Goal: Information Seeking & Learning: Learn about a topic

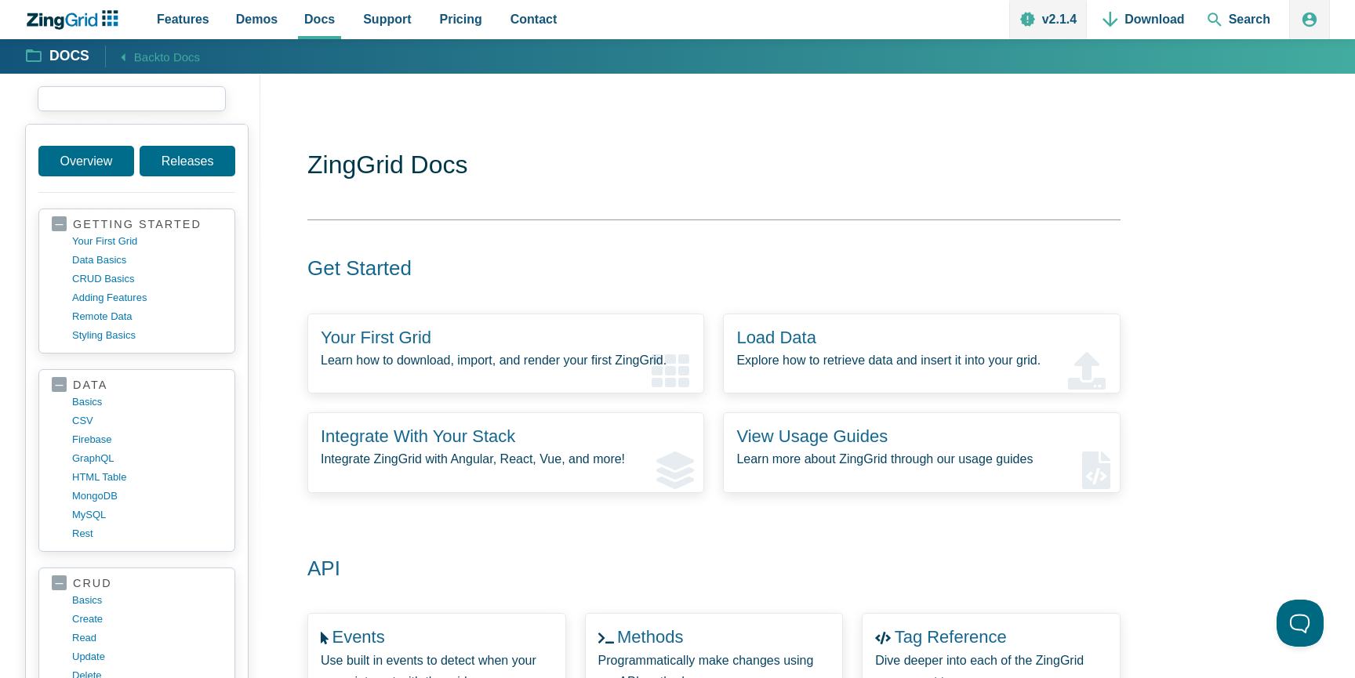
click at [168, 93] on input "search input" at bounding box center [132, 98] width 188 height 25
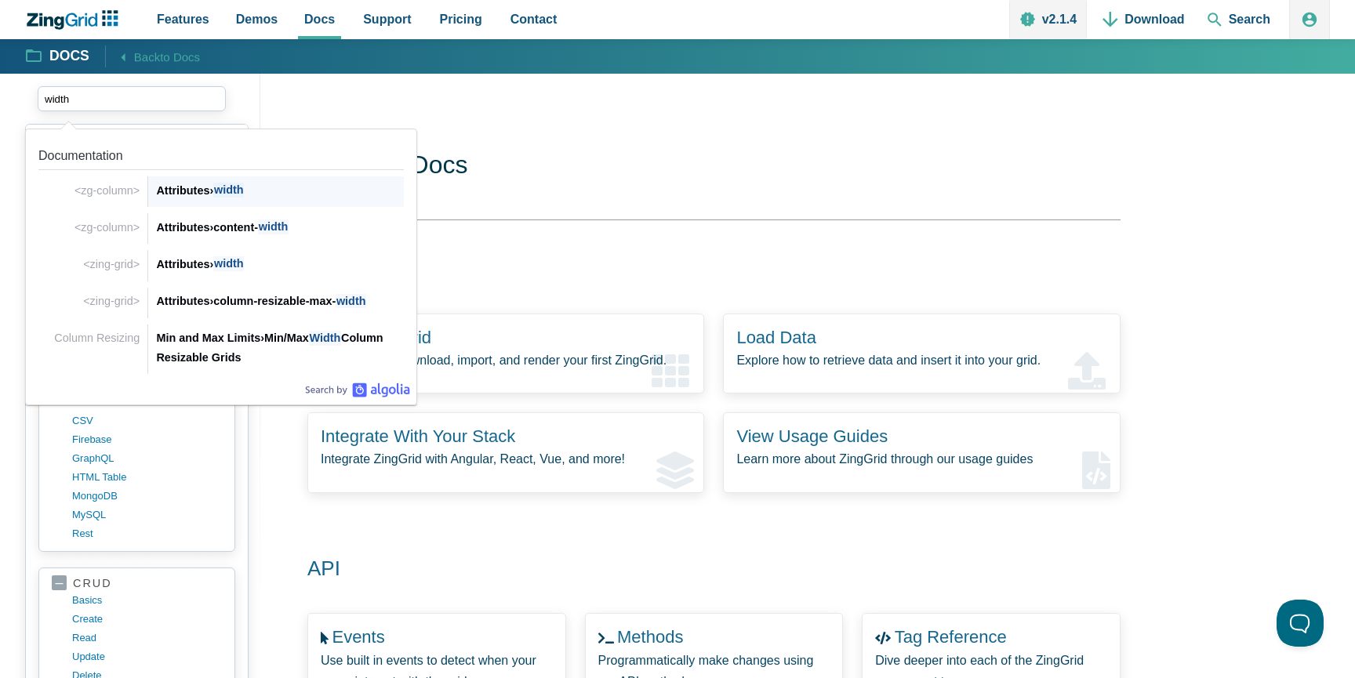
click at [225, 191] on span "width" at bounding box center [228, 190] width 31 height 15
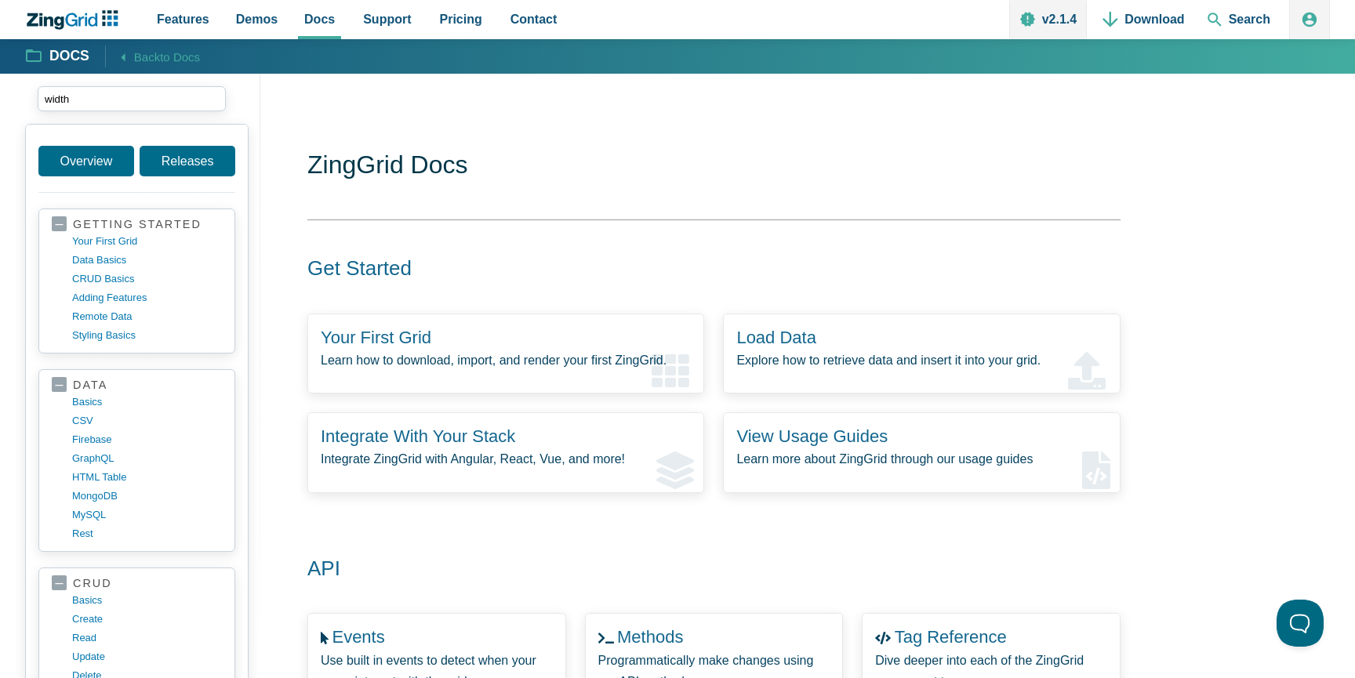
type input "width"
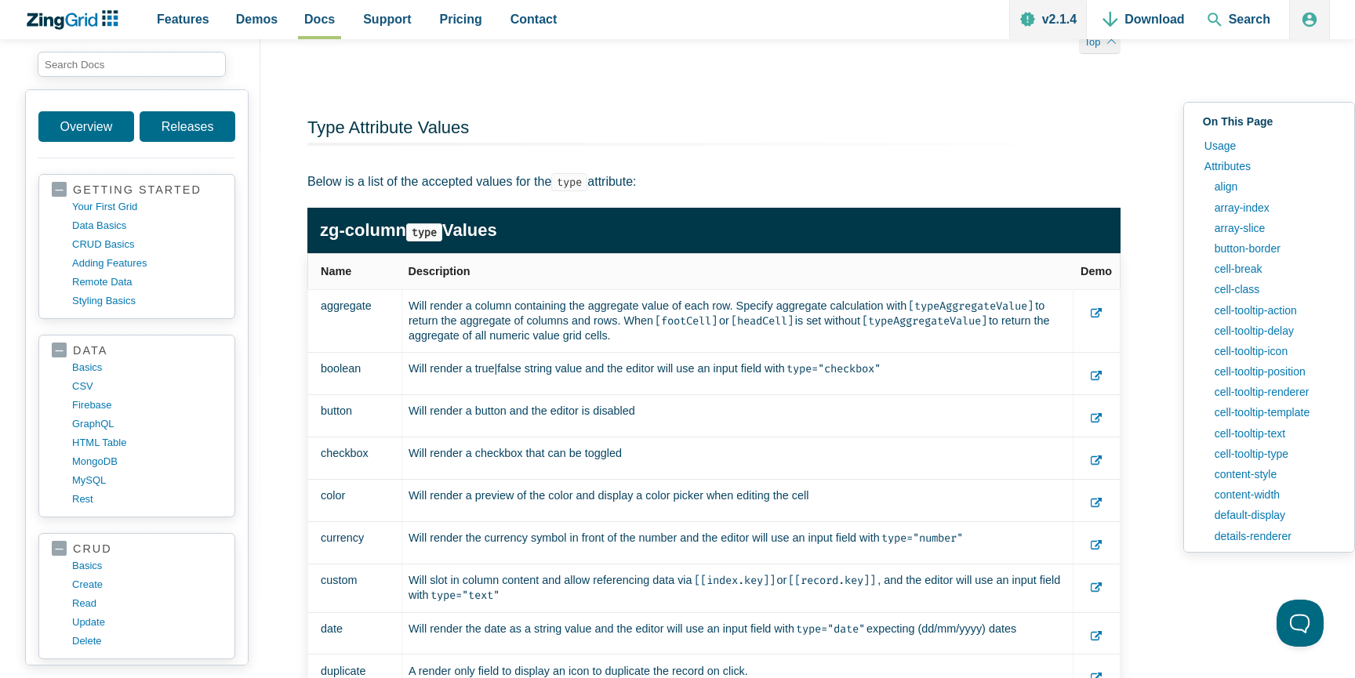
drag, startPoint x: 860, startPoint y: 218, endPoint x: 928, endPoint y: 219, distance: 67.5
click at [318, 20] on span "Docs" at bounding box center [319, 19] width 31 height 21
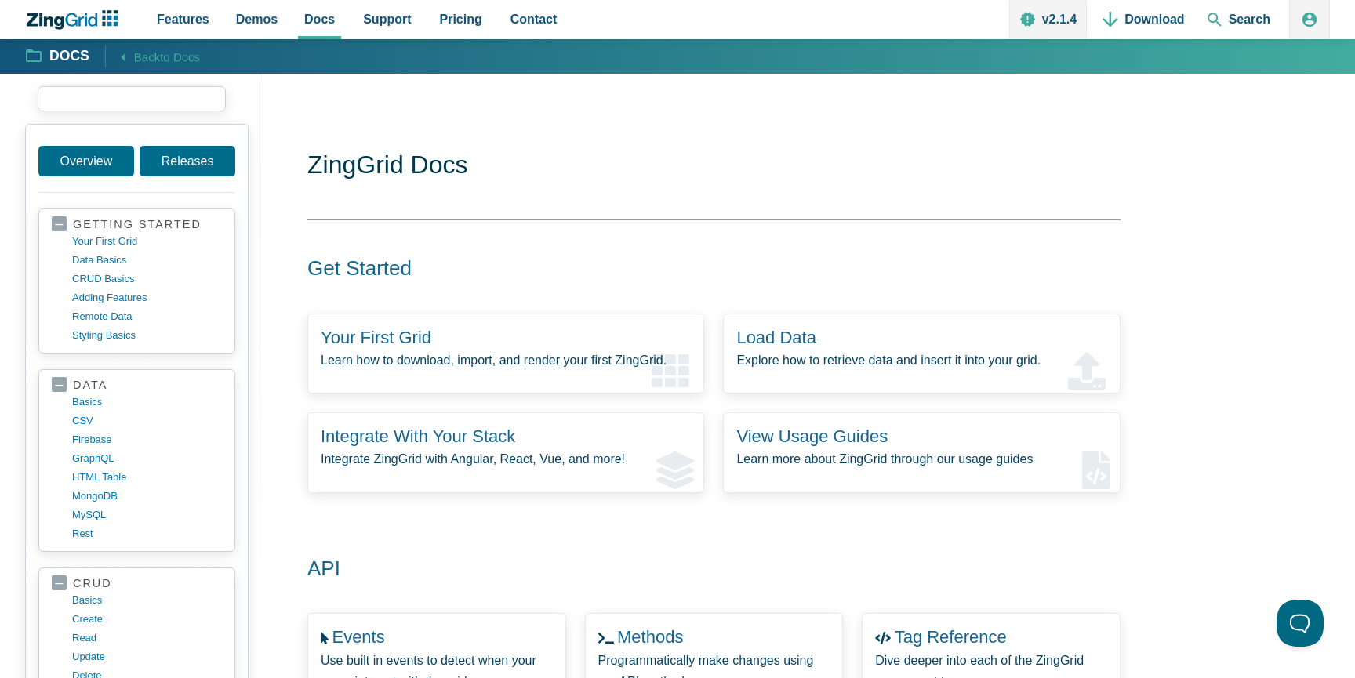
click at [121, 106] on input "search input" at bounding box center [132, 98] width 188 height 25
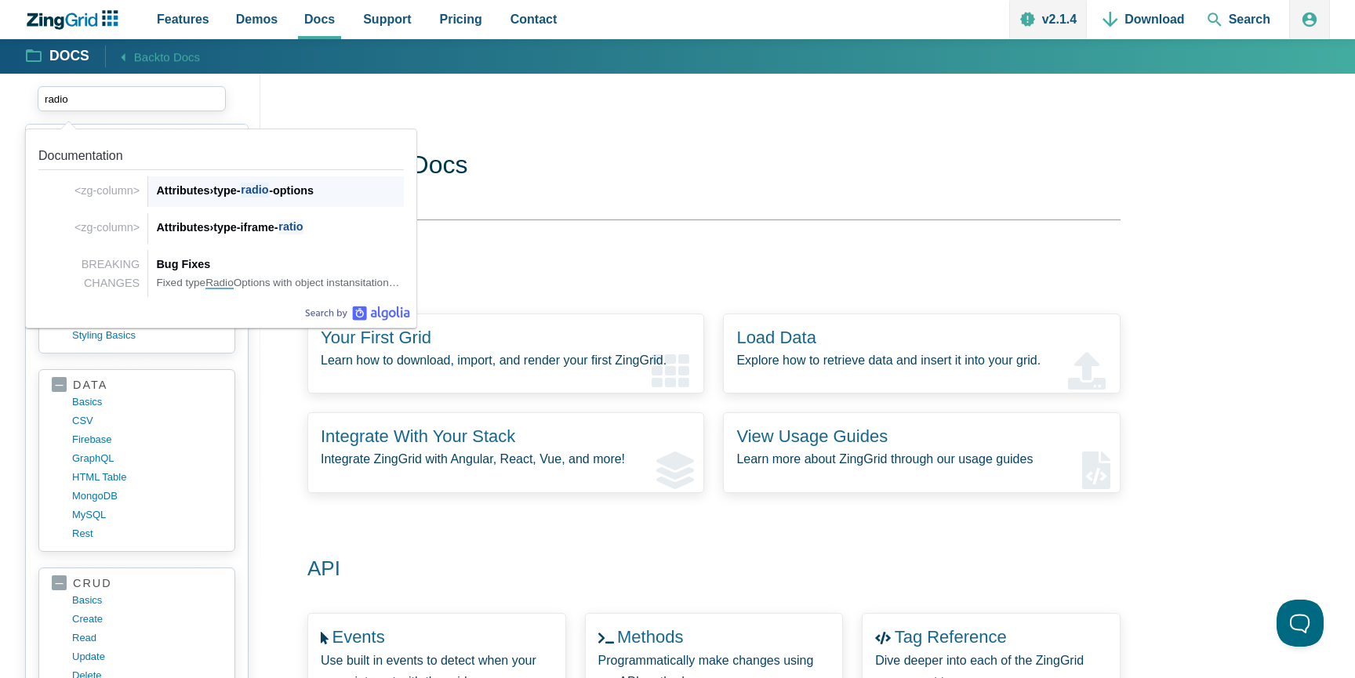
click at [188, 195] on div "Attributes › type- radio -options" at bounding box center [280, 190] width 248 height 19
type input "radio"
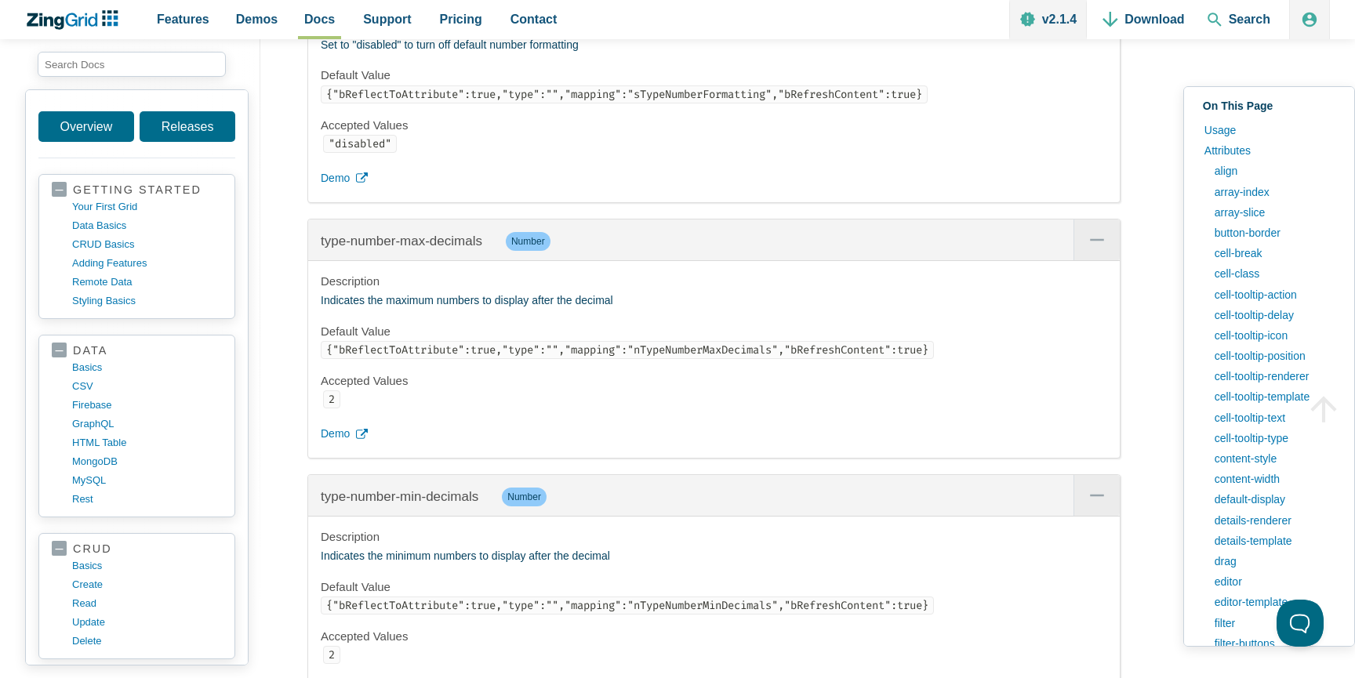
scroll to position [29283, 0]
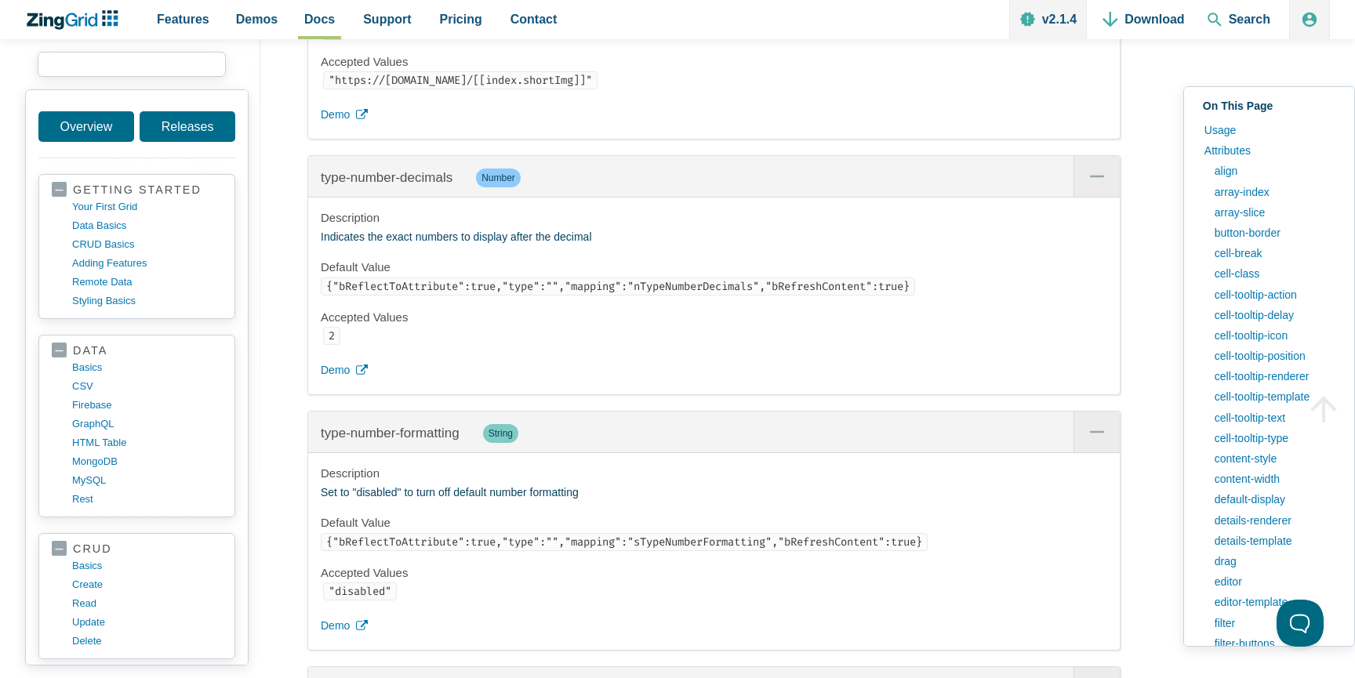
click at [200, 66] on input "search input" at bounding box center [132, 64] width 188 height 25
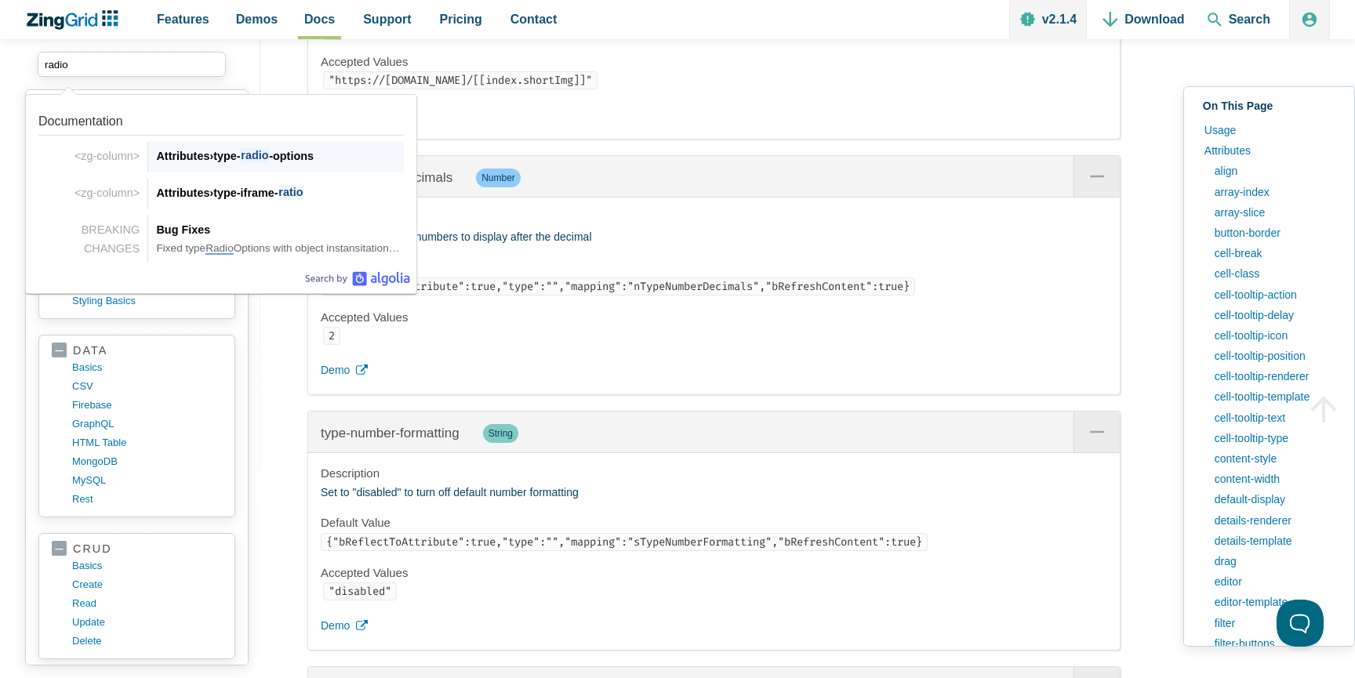
click at [290, 162] on div "Attributes › type- radio -options" at bounding box center [280, 156] width 248 height 19
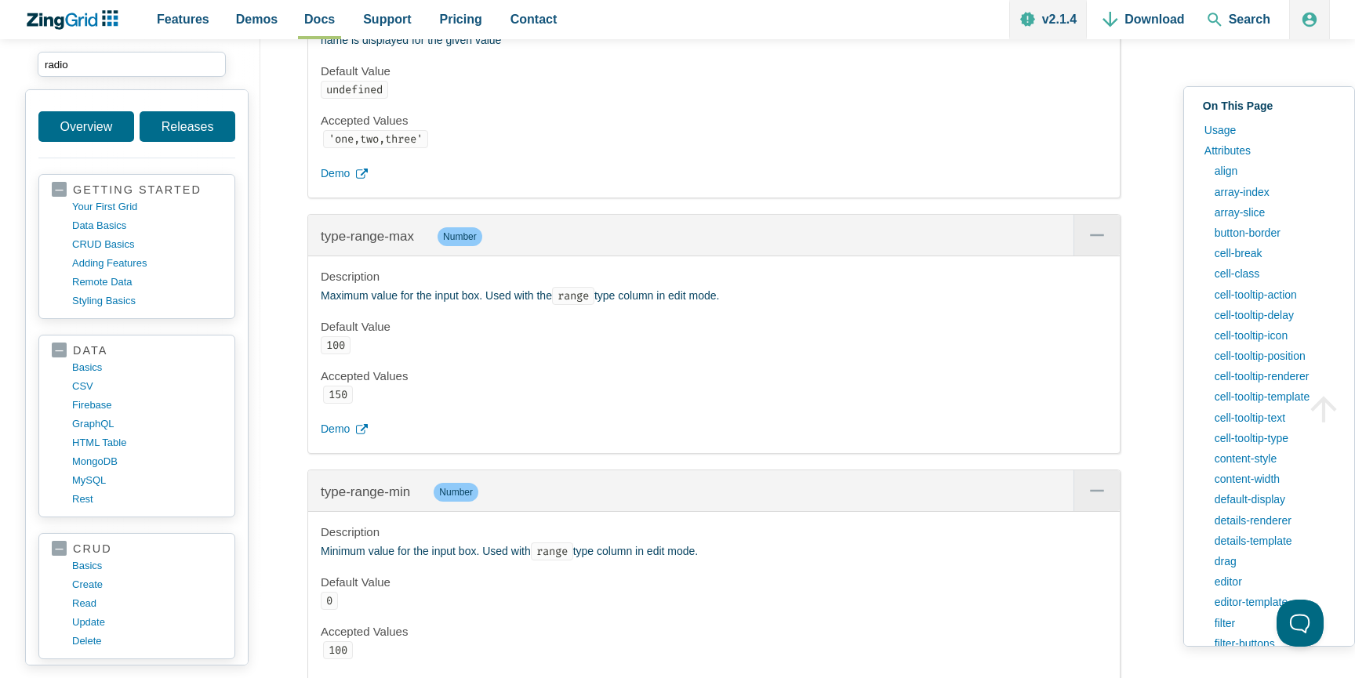
scroll to position [30380, 0]
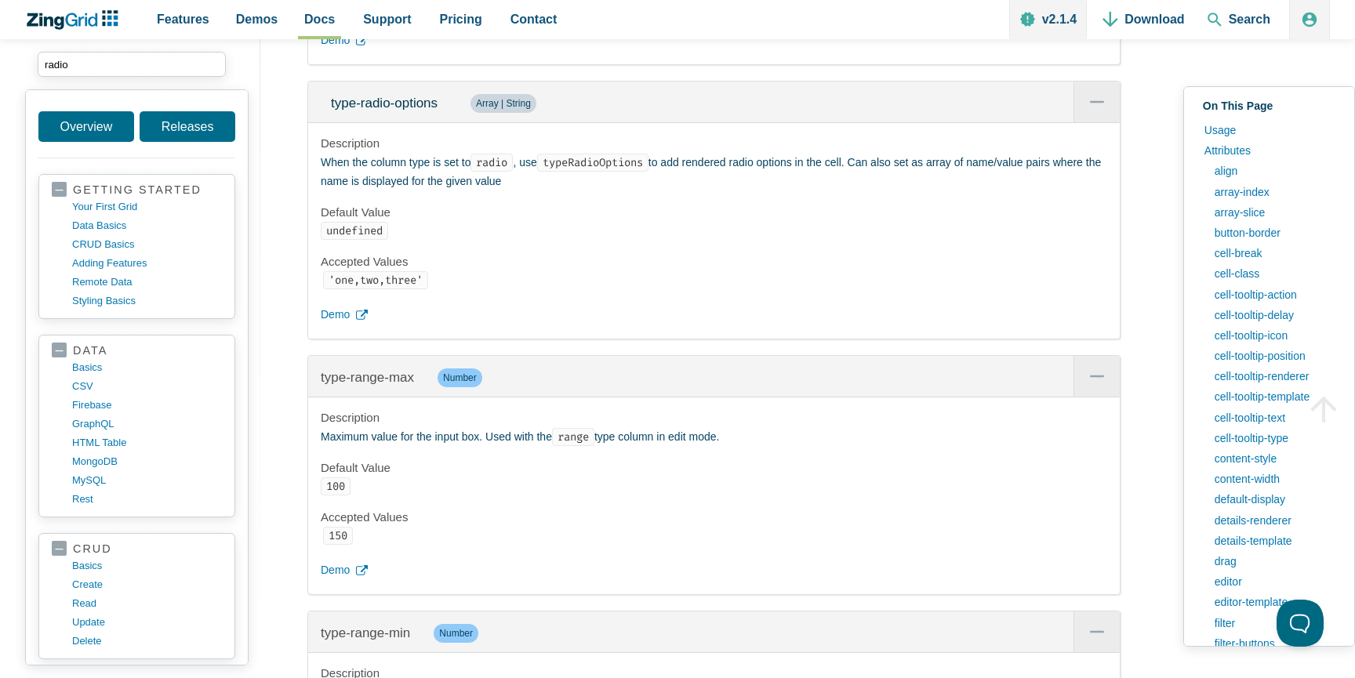
drag, startPoint x: 109, startPoint y: 58, endPoint x: 0, endPoint y: 55, distance: 109.1
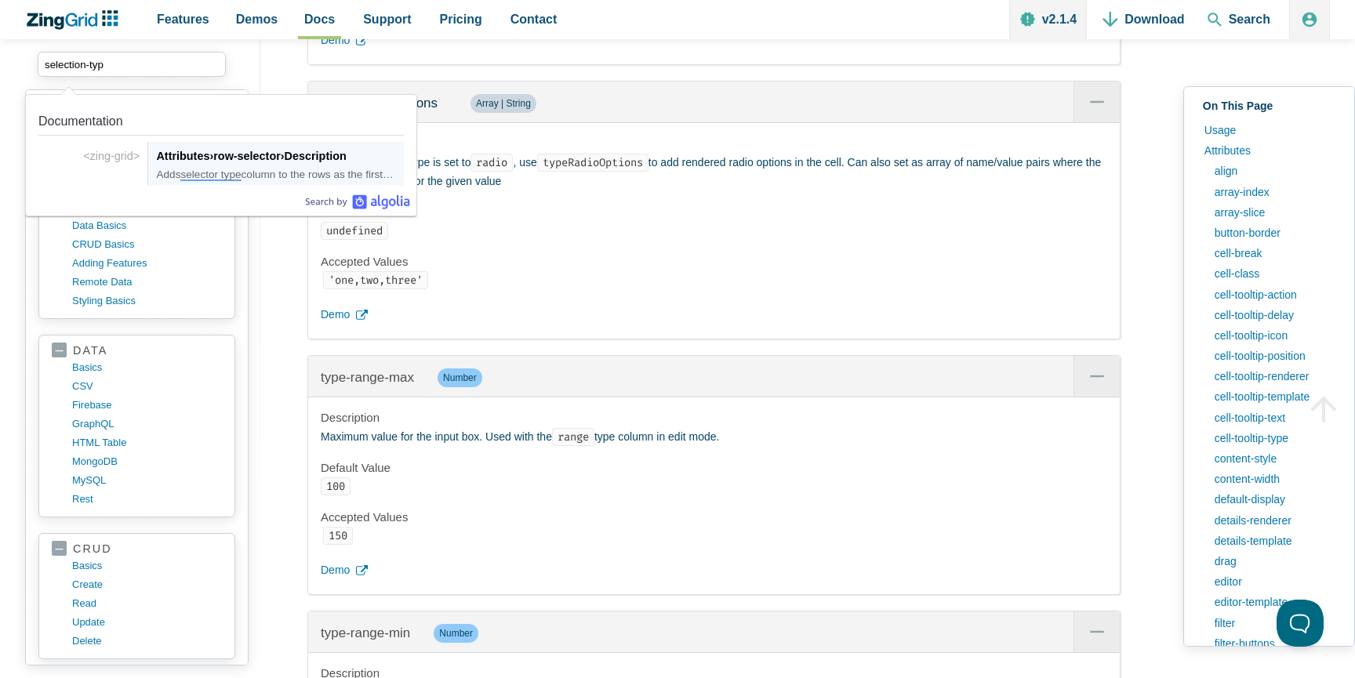
type input "selection-type"
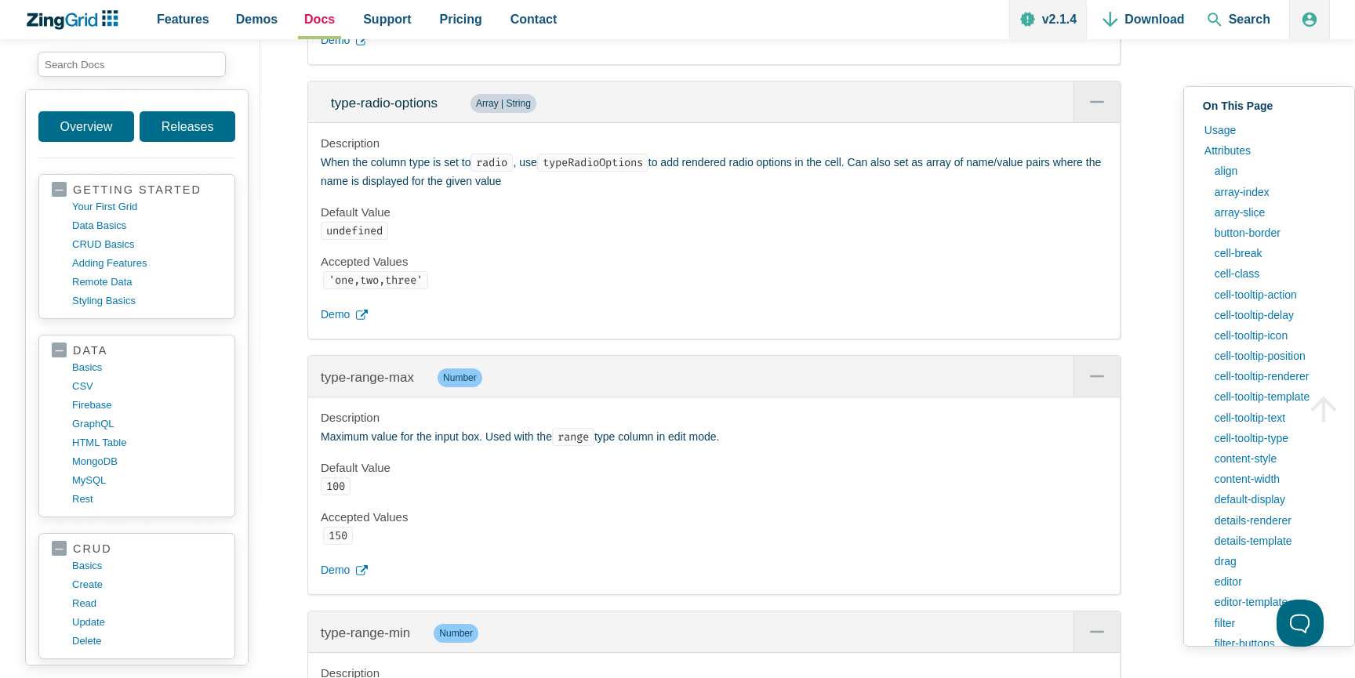
click at [307, 16] on span "Docs" at bounding box center [319, 19] width 31 height 21
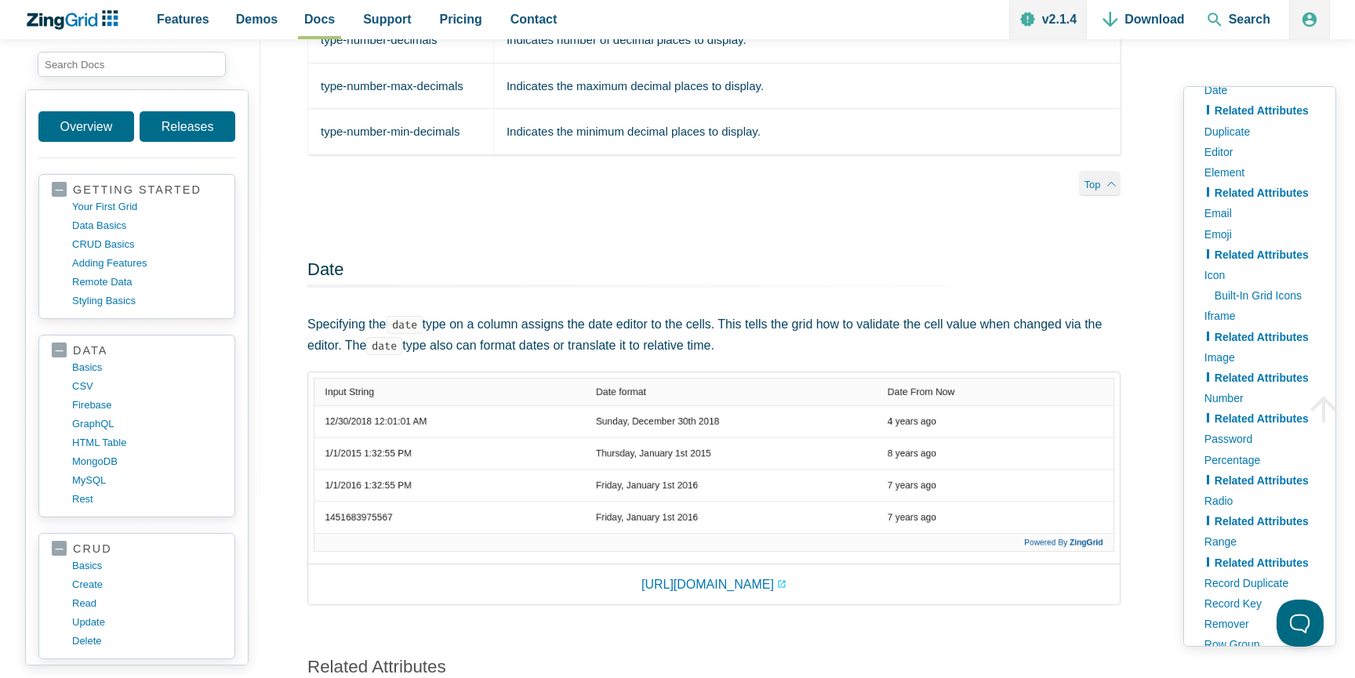
scroll to position [286, 0]
click at [1212, 500] on link "Radio" at bounding box center [1260, 501] width 126 height 20
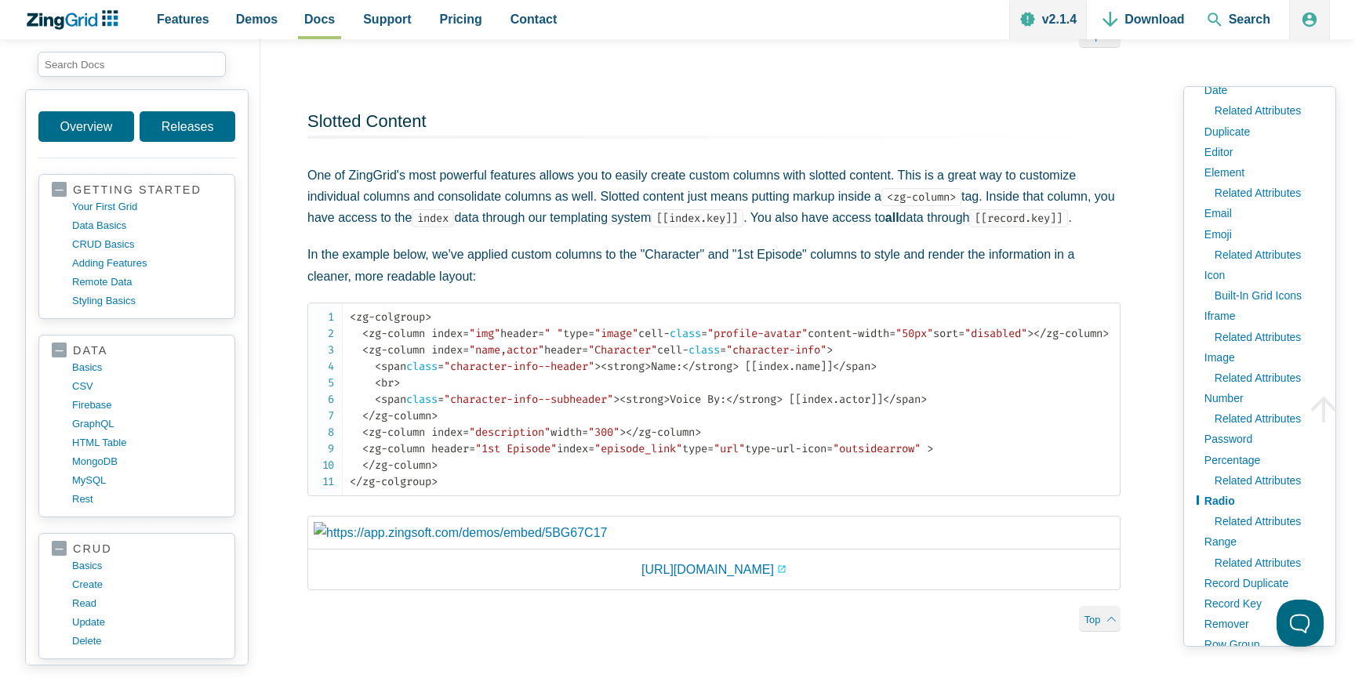
scroll to position [14722, 0]
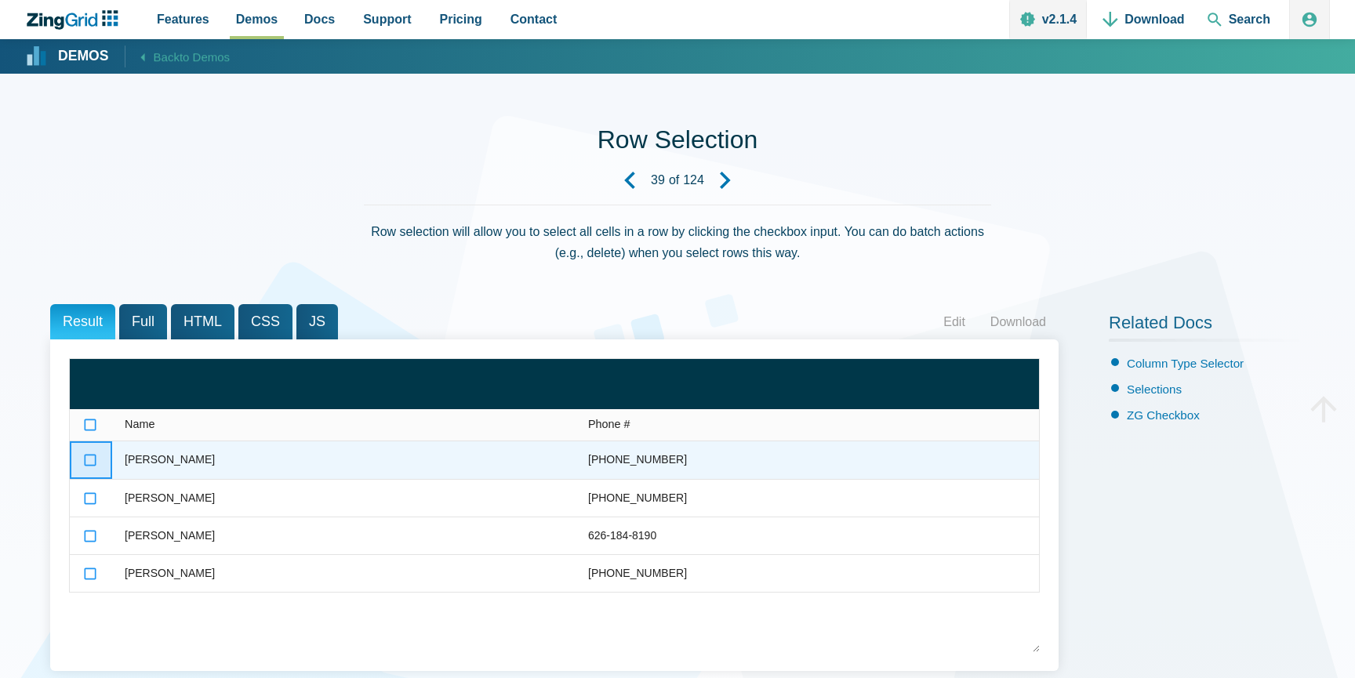
scroll to position [194, 0]
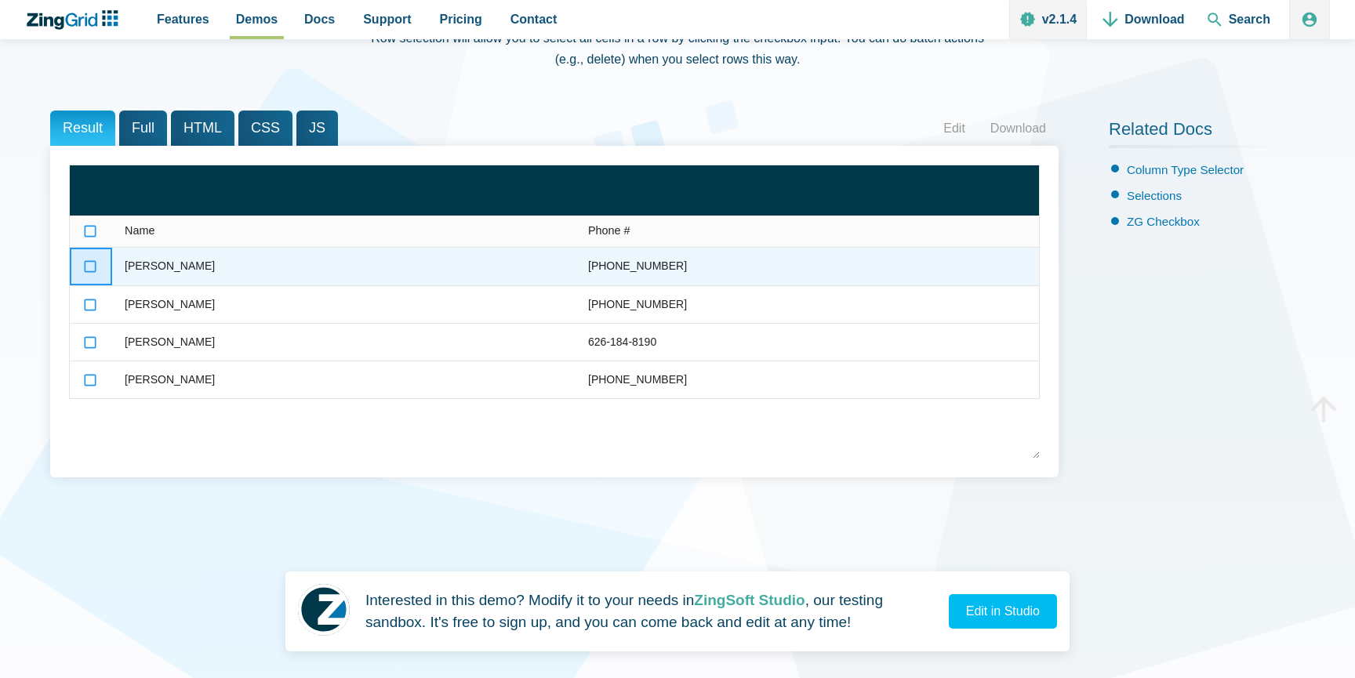
click at [92, 272] on zg-icon "App Content" at bounding box center [90, 267] width 16 height 16
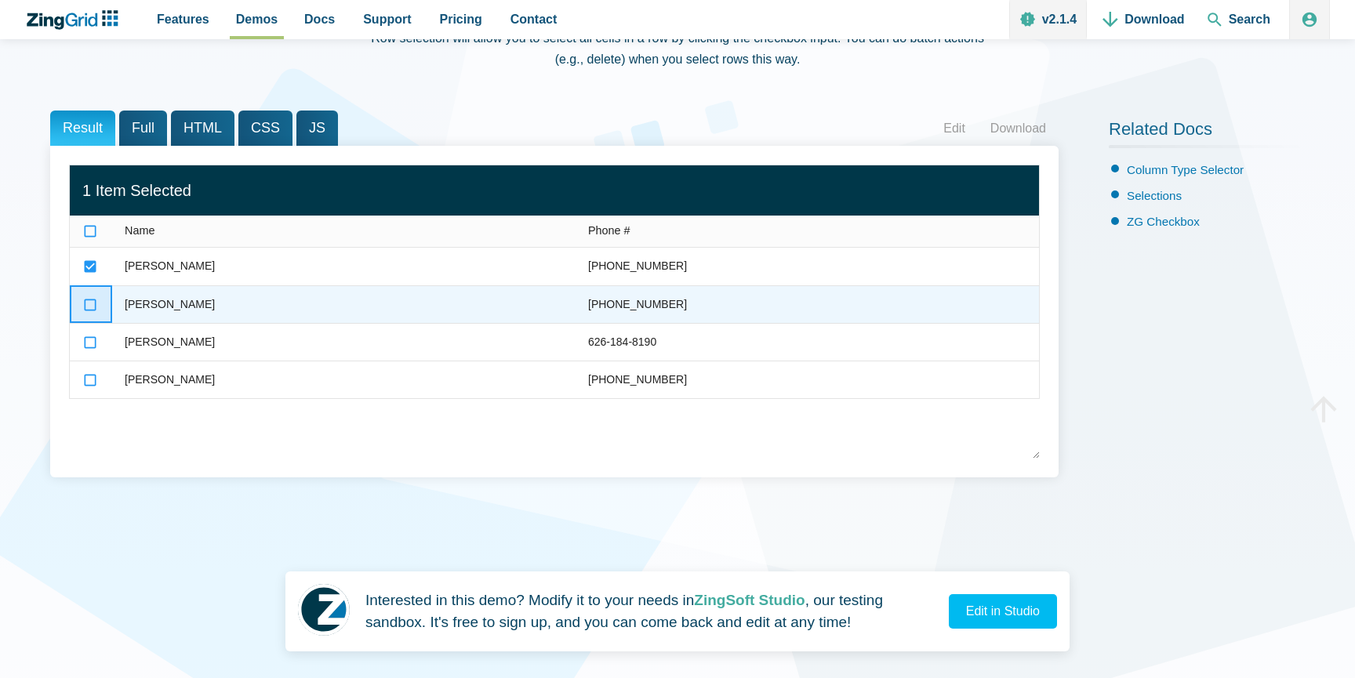
click at [91, 304] on zg-icon "App Content" at bounding box center [90, 305] width 16 height 16
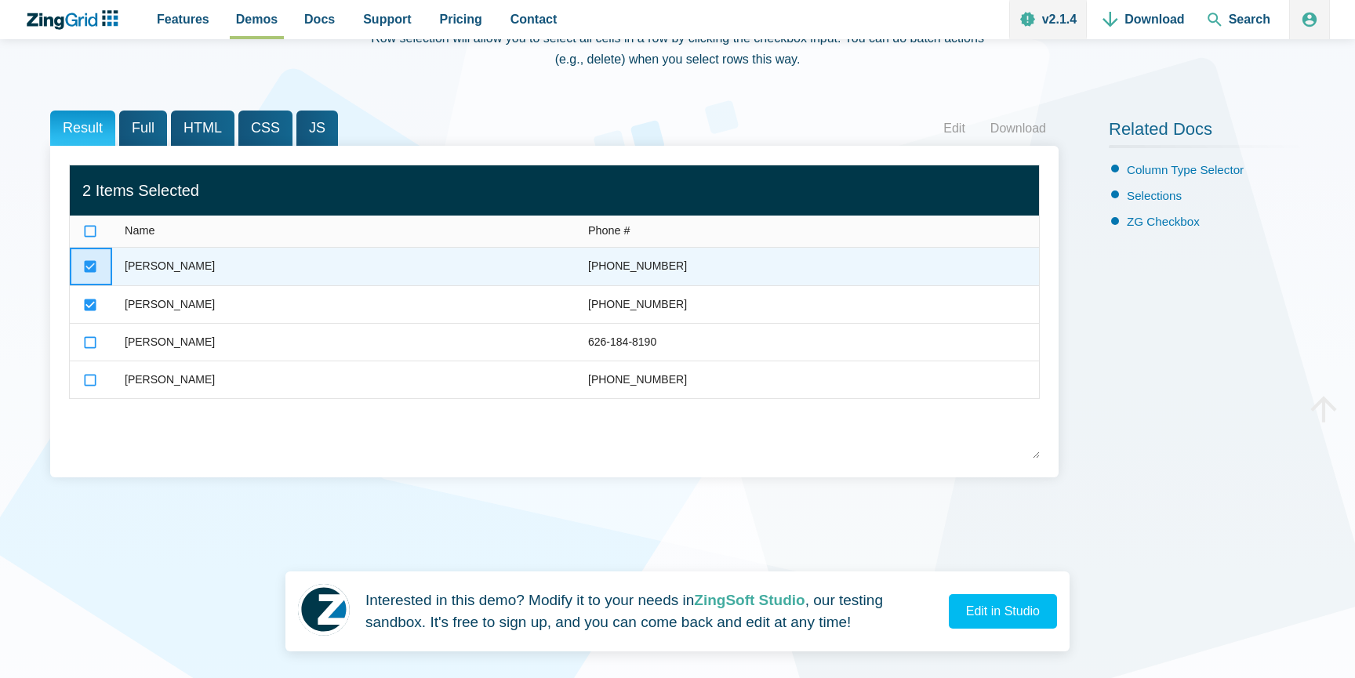
click at [91, 273] on zg-icon "App Content" at bounding box center [90, 267] width 16 height 16
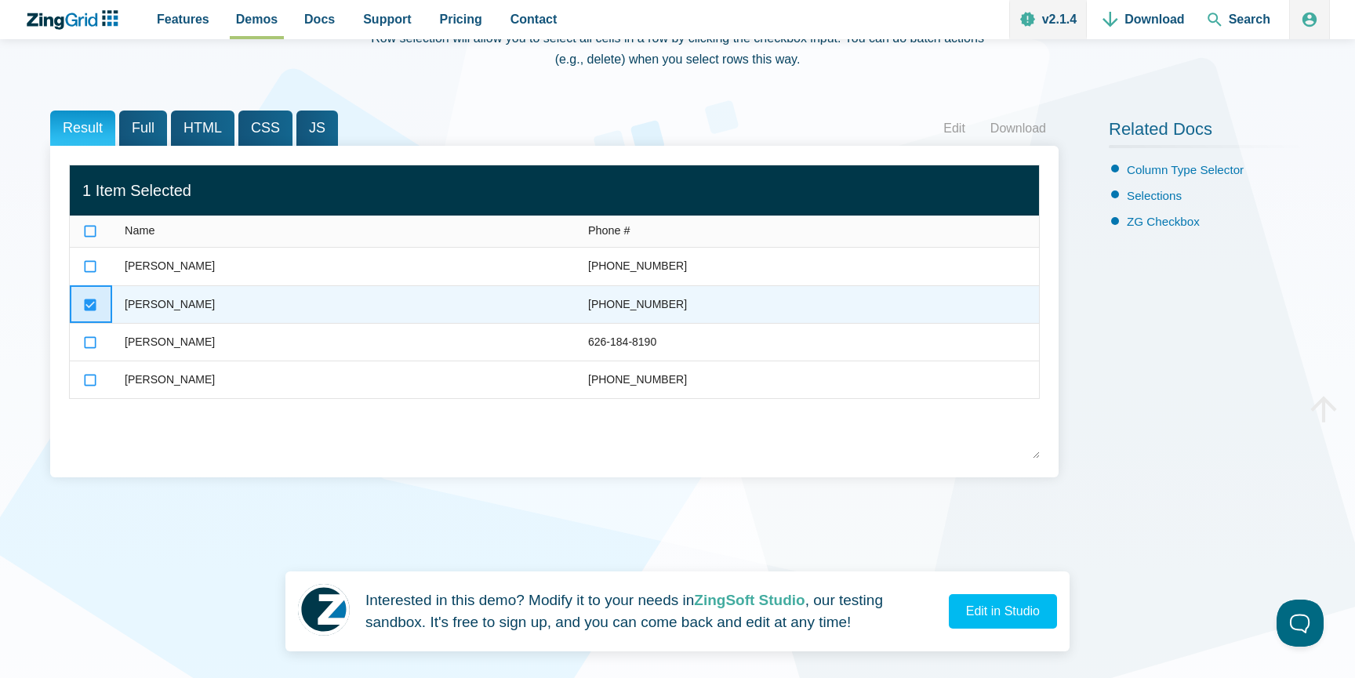
click at [91, 307] on zg-icon "App Content" at bounding box center [90, 305] width 16 height 16
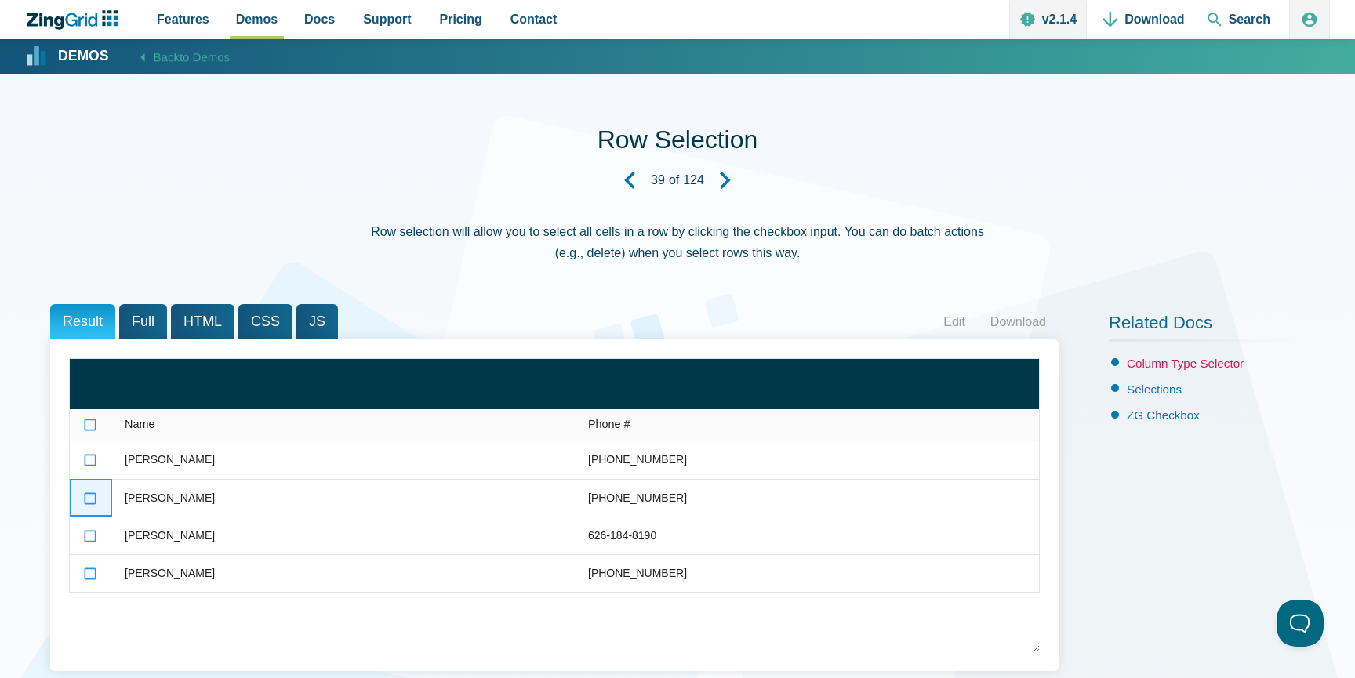
click at [1187, 362] on link "Column Type Selector" at bounding box center [1185, 363] width 117 height 13
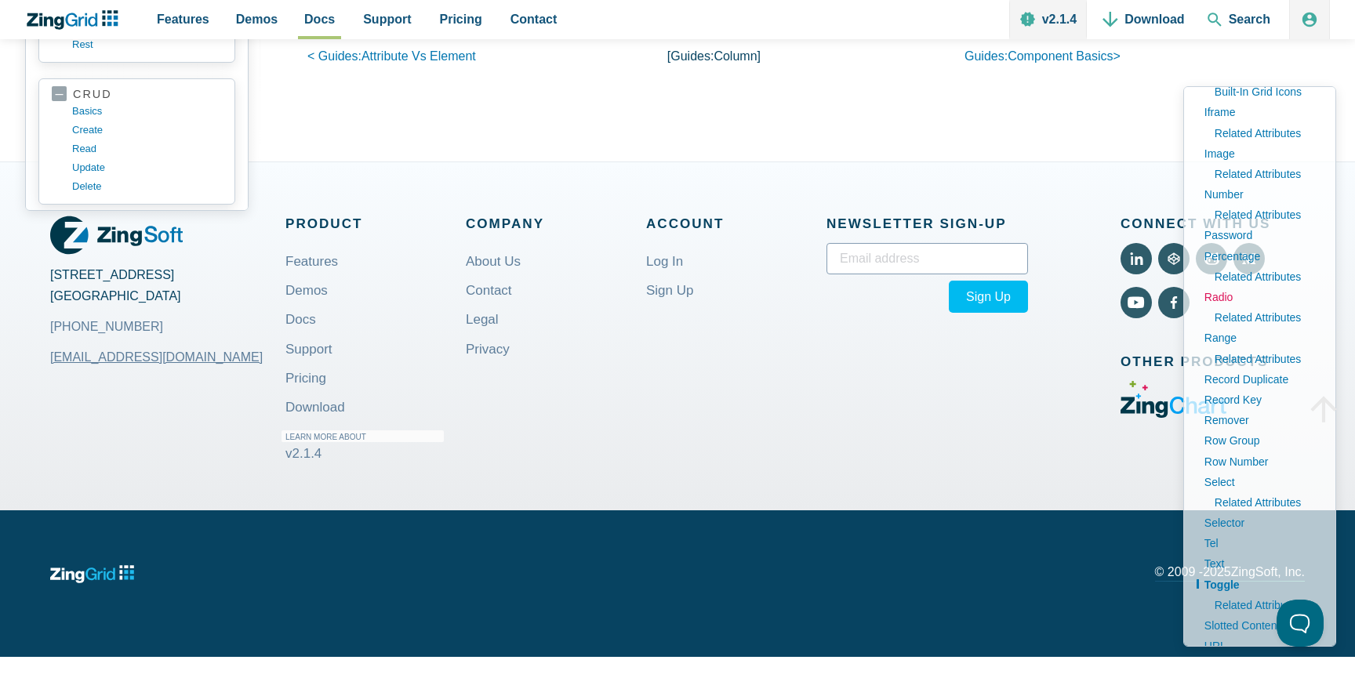
scroll to position [575, 0]
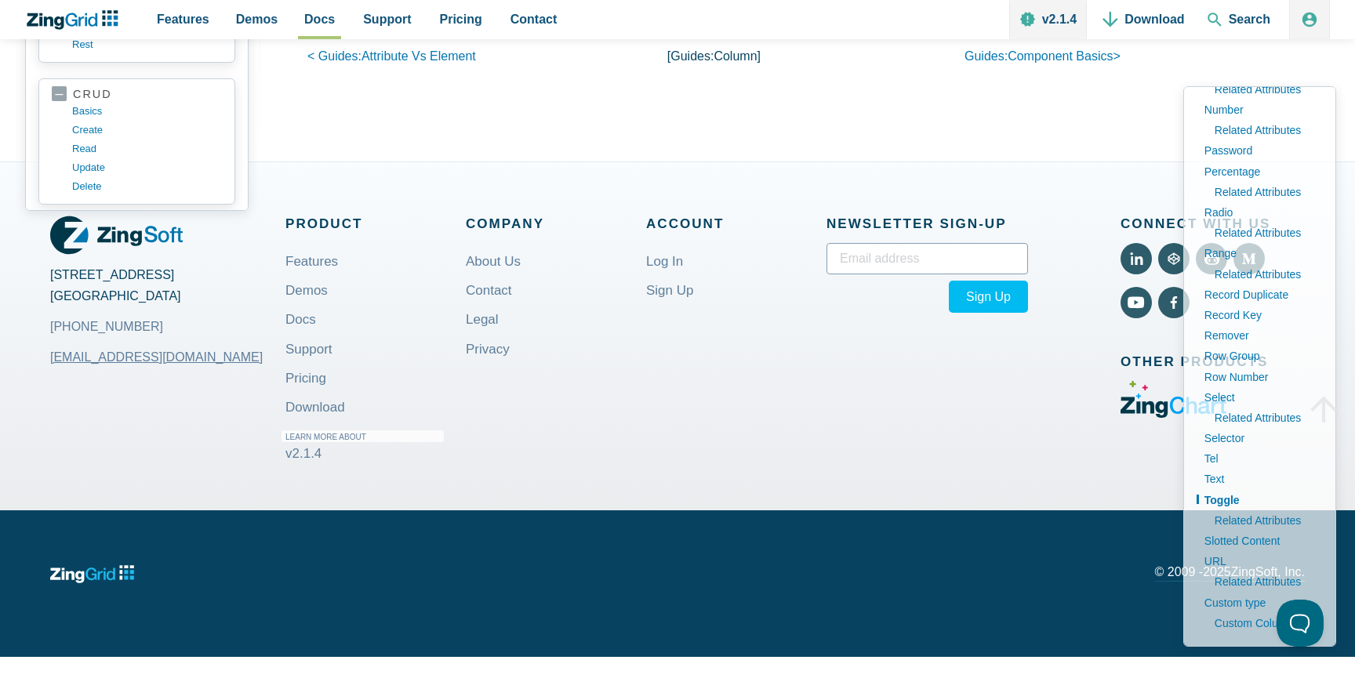
type input "selection event"
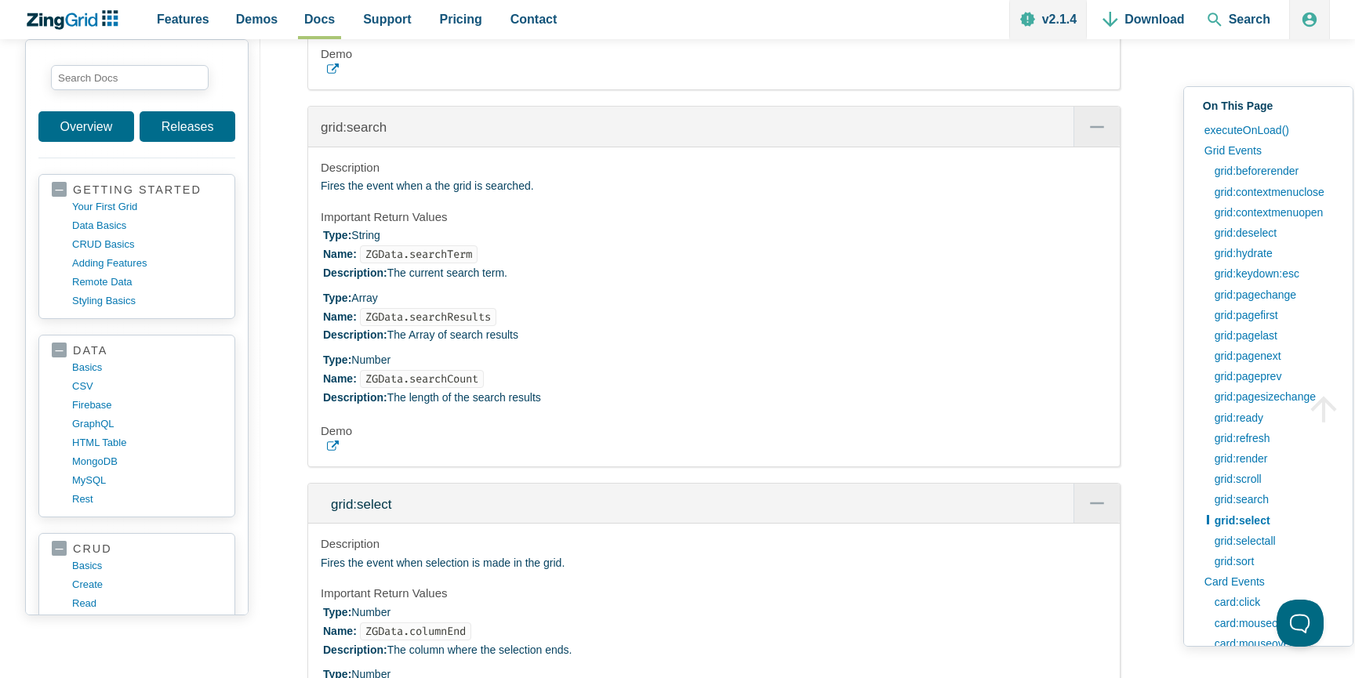
scroll to position [4657, 0]
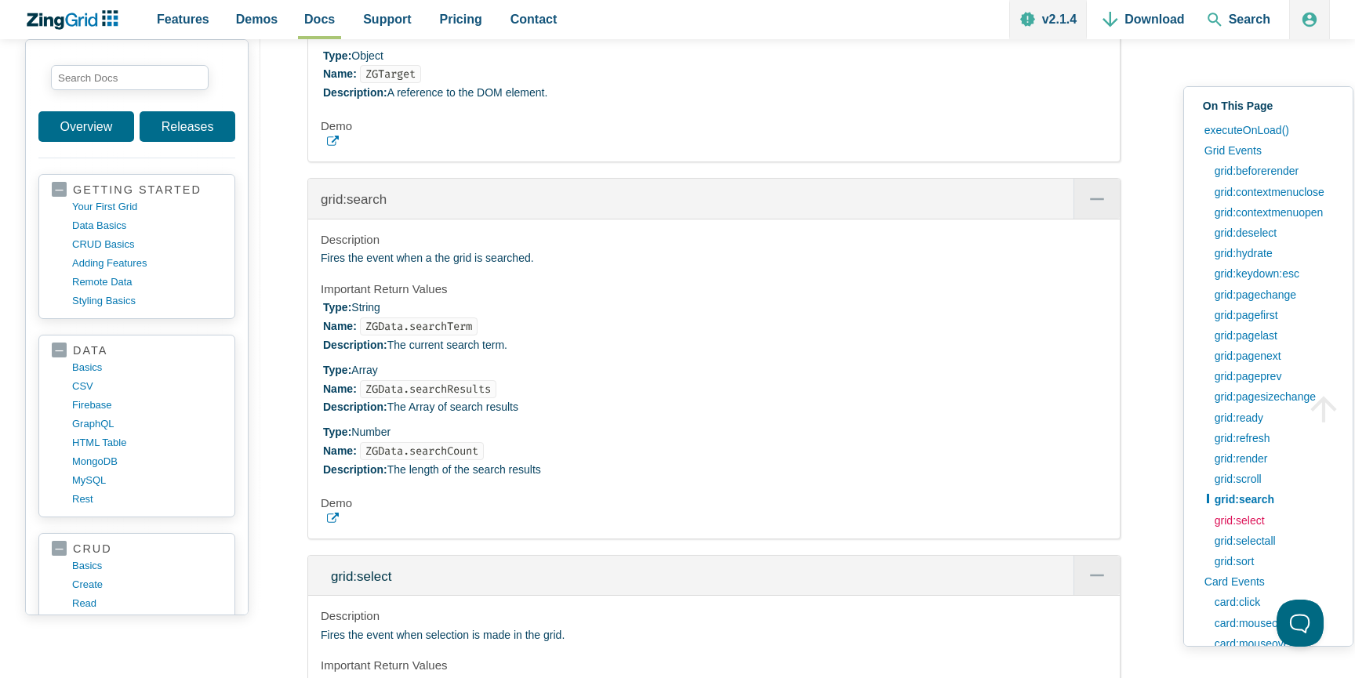
click at [1234, 522] on link "grid:select" at bounding box center [1273, 521] width 133 height 20
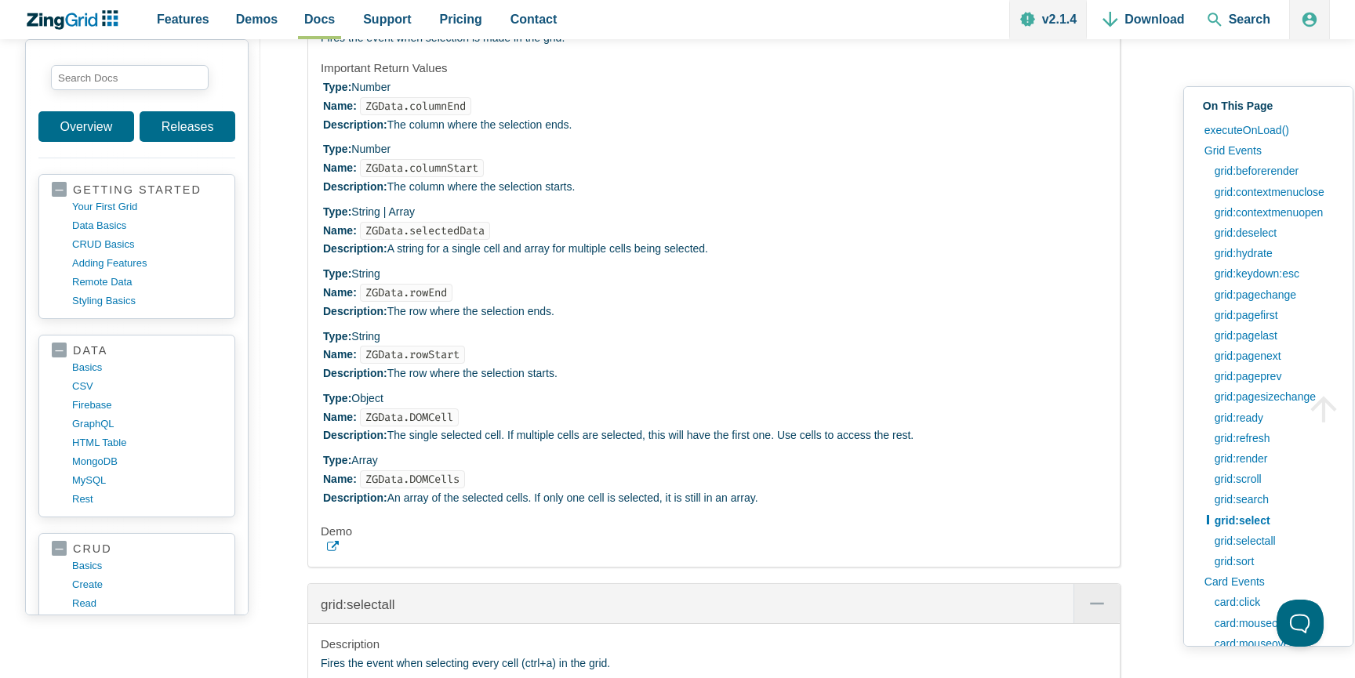
scroll to position [5245, 0]
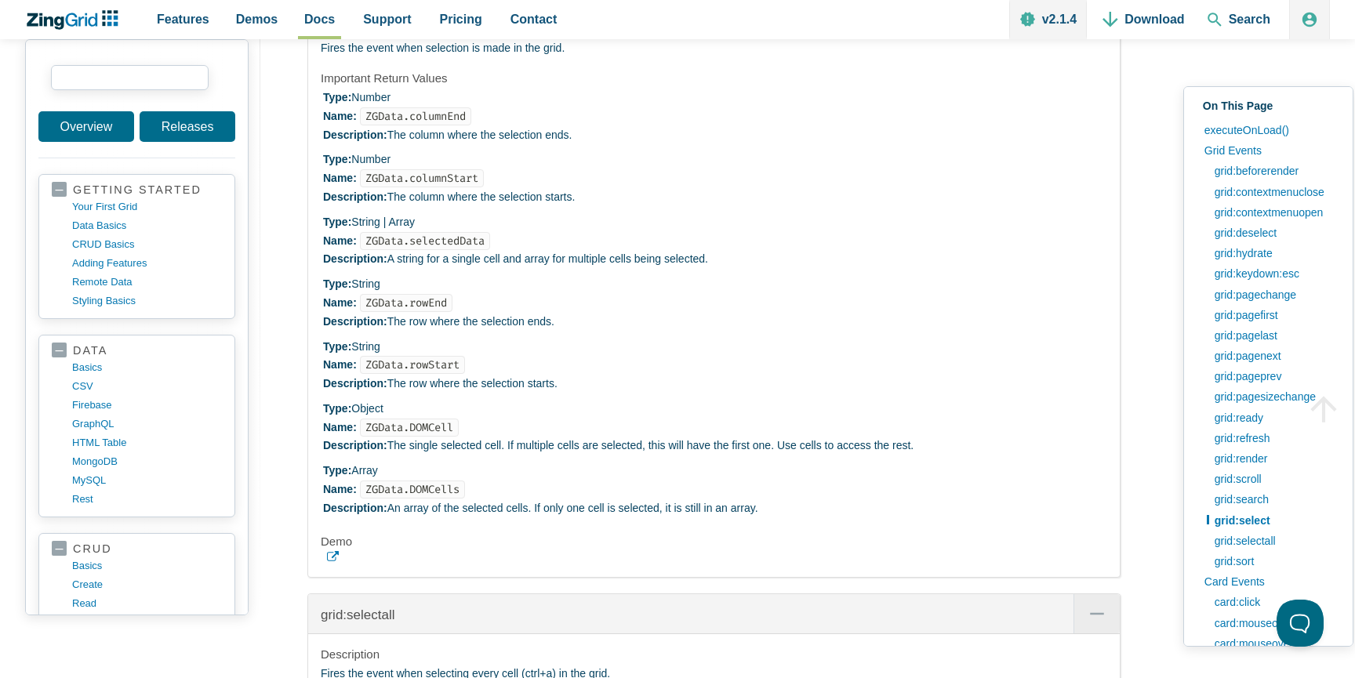
click at [135, 85] on input "search input" at bounding box center [130, 77] width 158 height 25
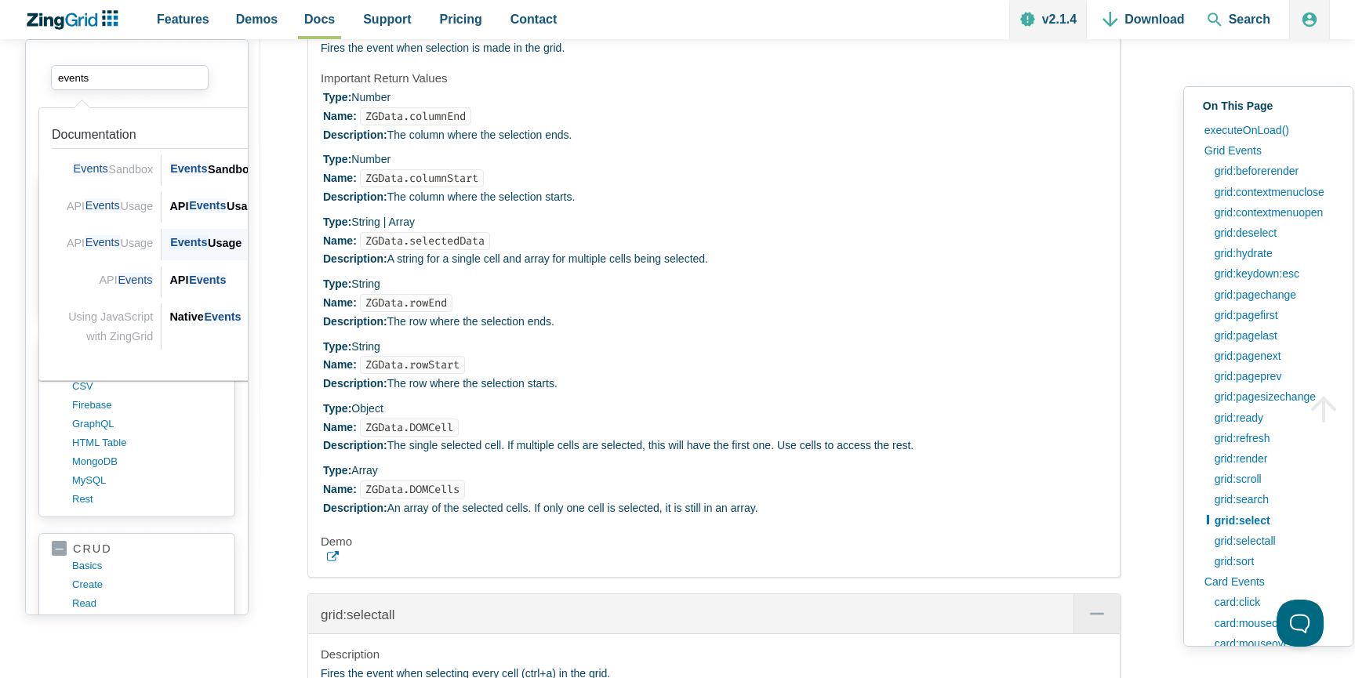
click at [195, 249] on span "Events" at bounding box center [188, 242] width 38 height 15
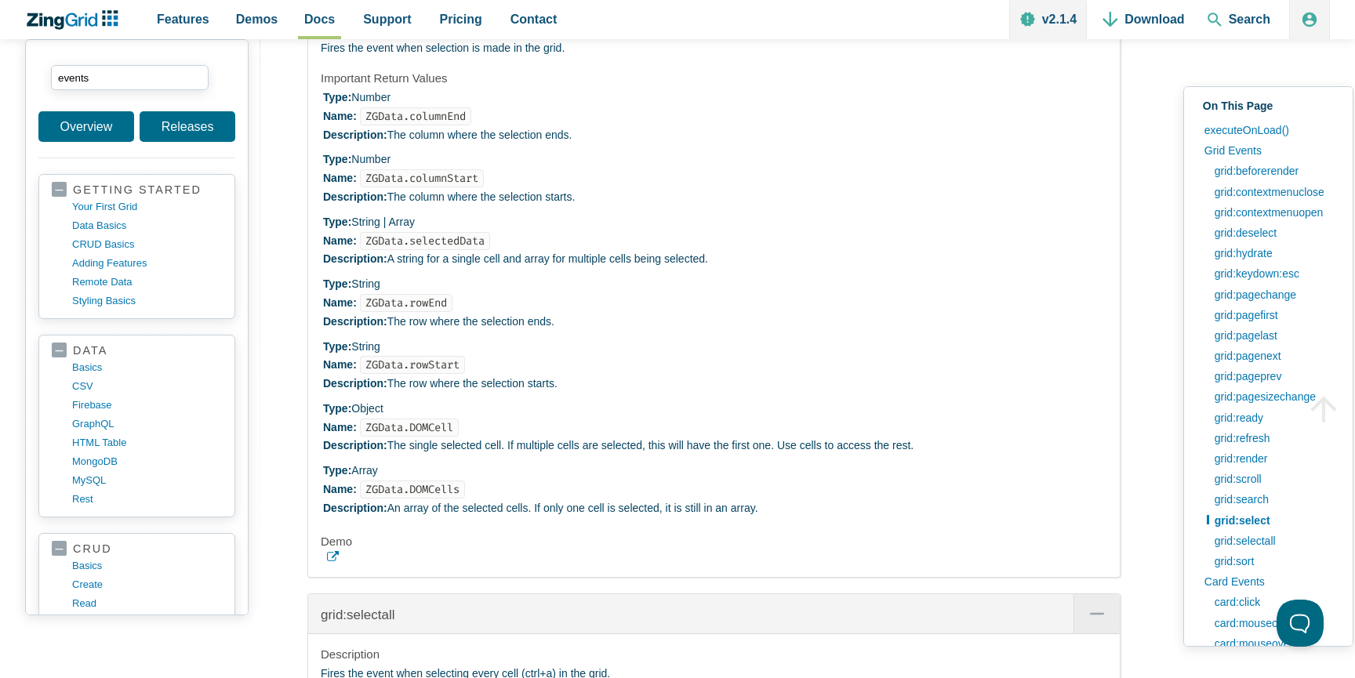
type input "events"
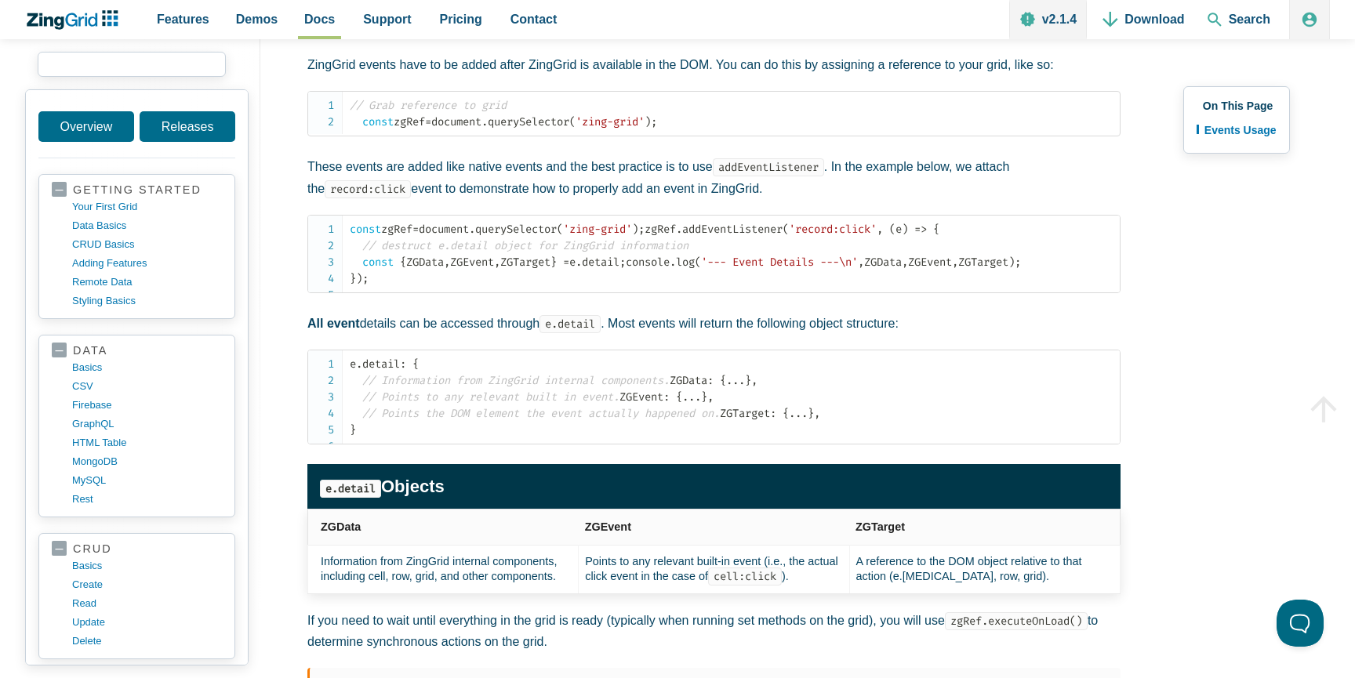
click at [101, 66] on input "search input" at bounding box center [132, 64] width 188 height 25
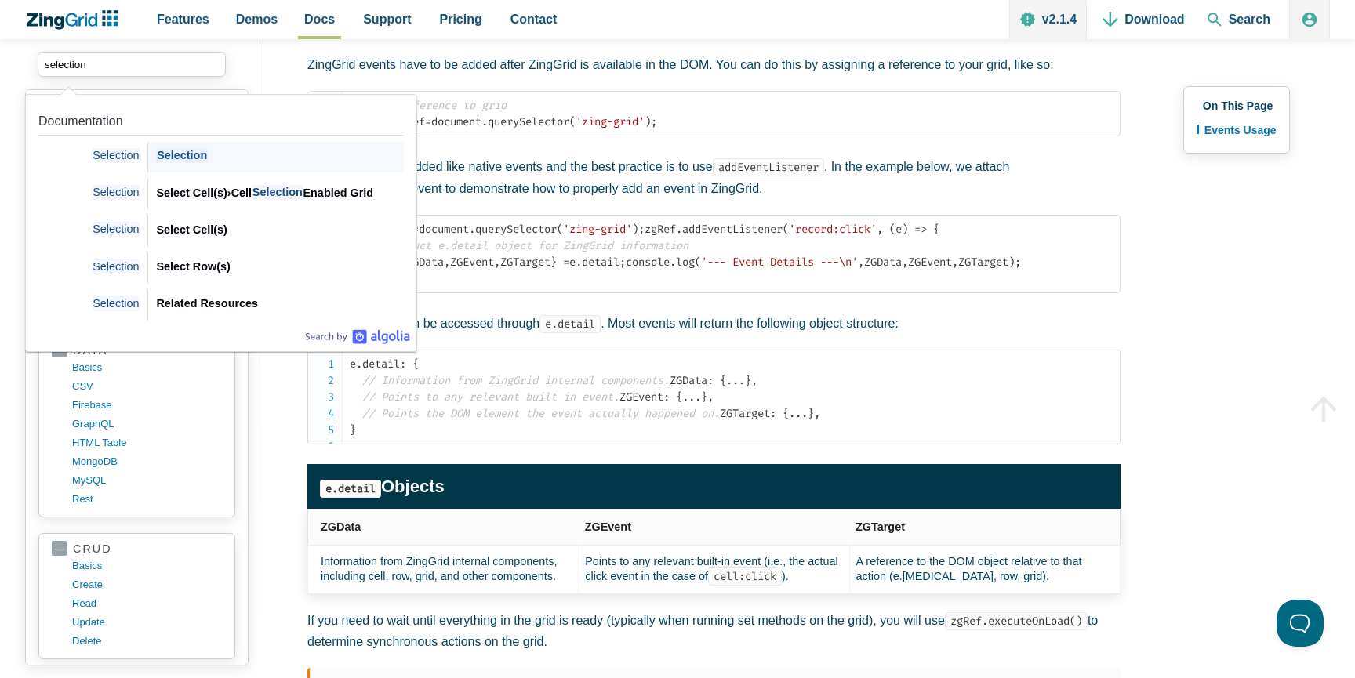
click at [253, 158] on div "Selection" at bounding box center [280, 156] width 248 height 19
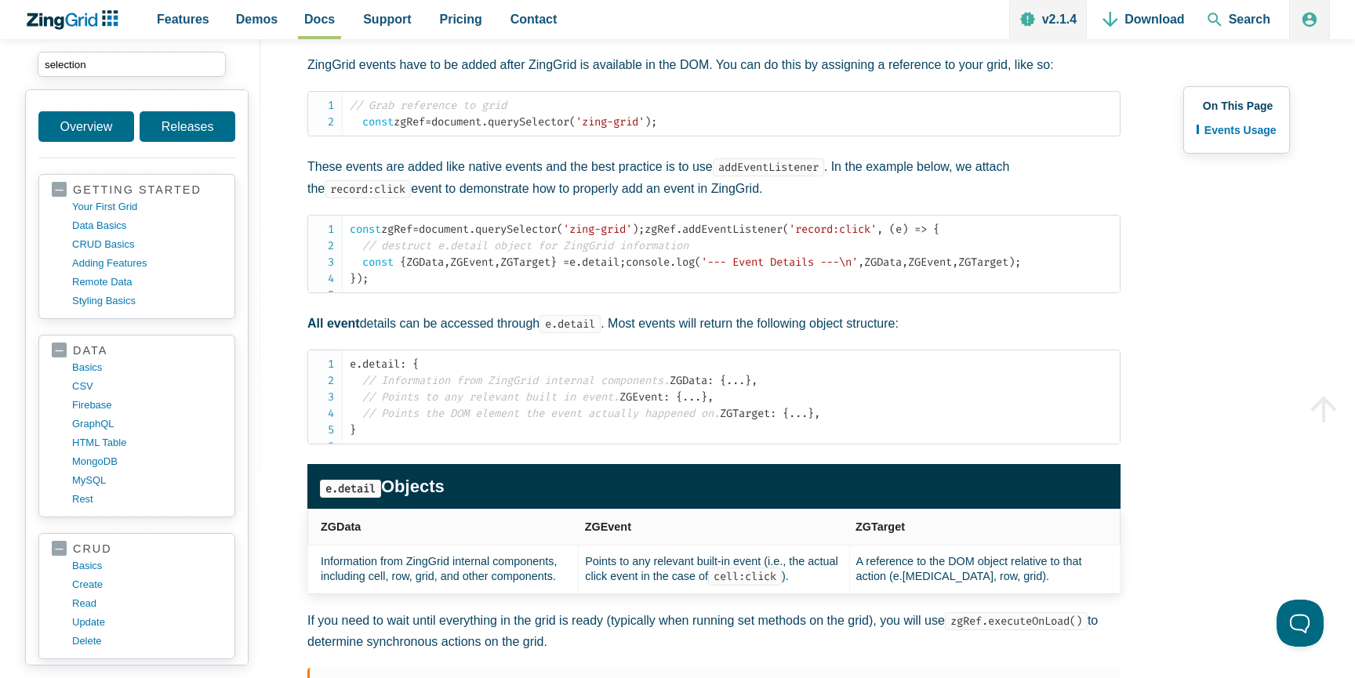
type input "selection"
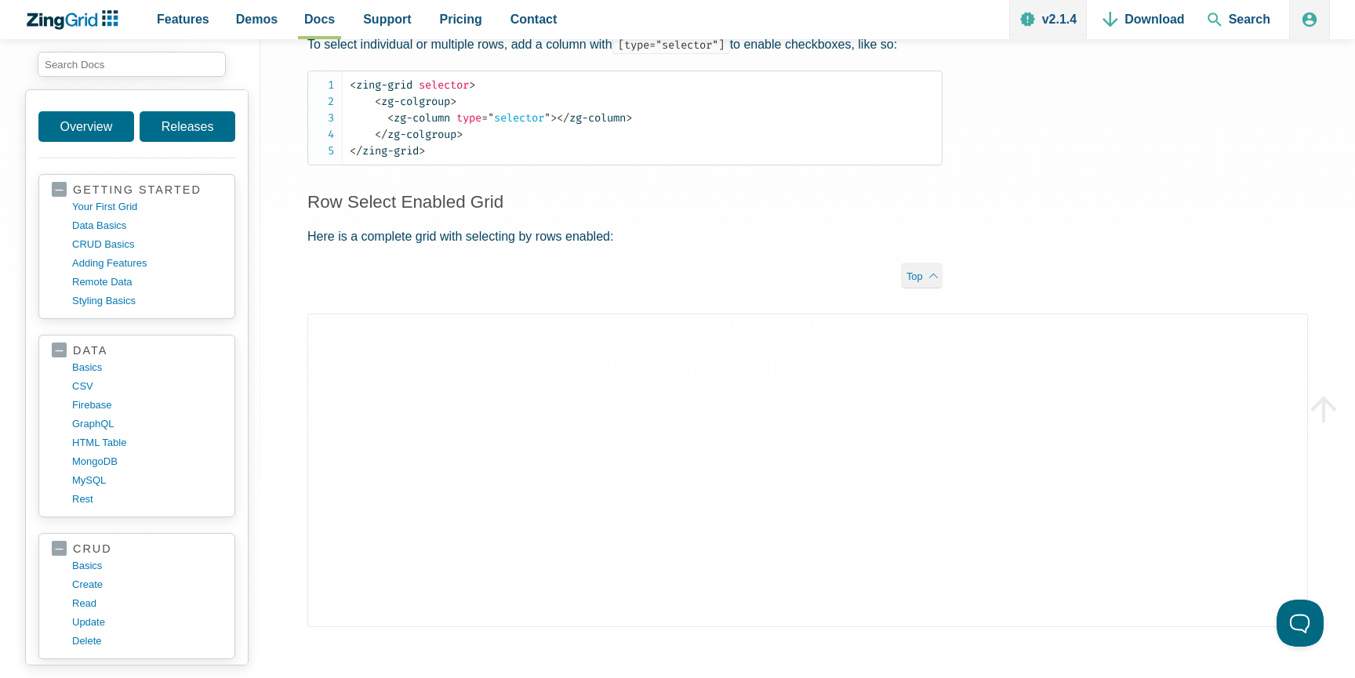
scroll to position [1104, 0]
click at [126, 67] on input "search input" at bounding box center [132, 64] width 188 height 25
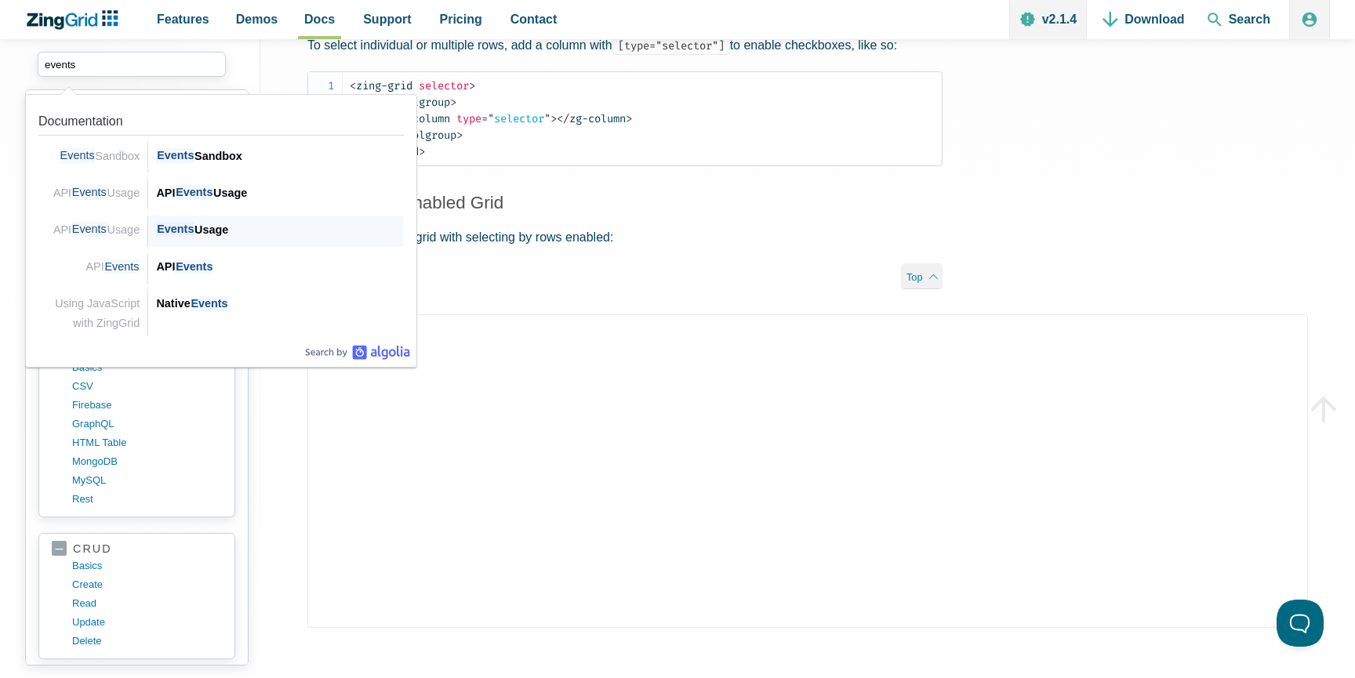
click at [222, 232] on div "Events Usage" at bounding box center [280, 229] width 248 height 19
type input "events"
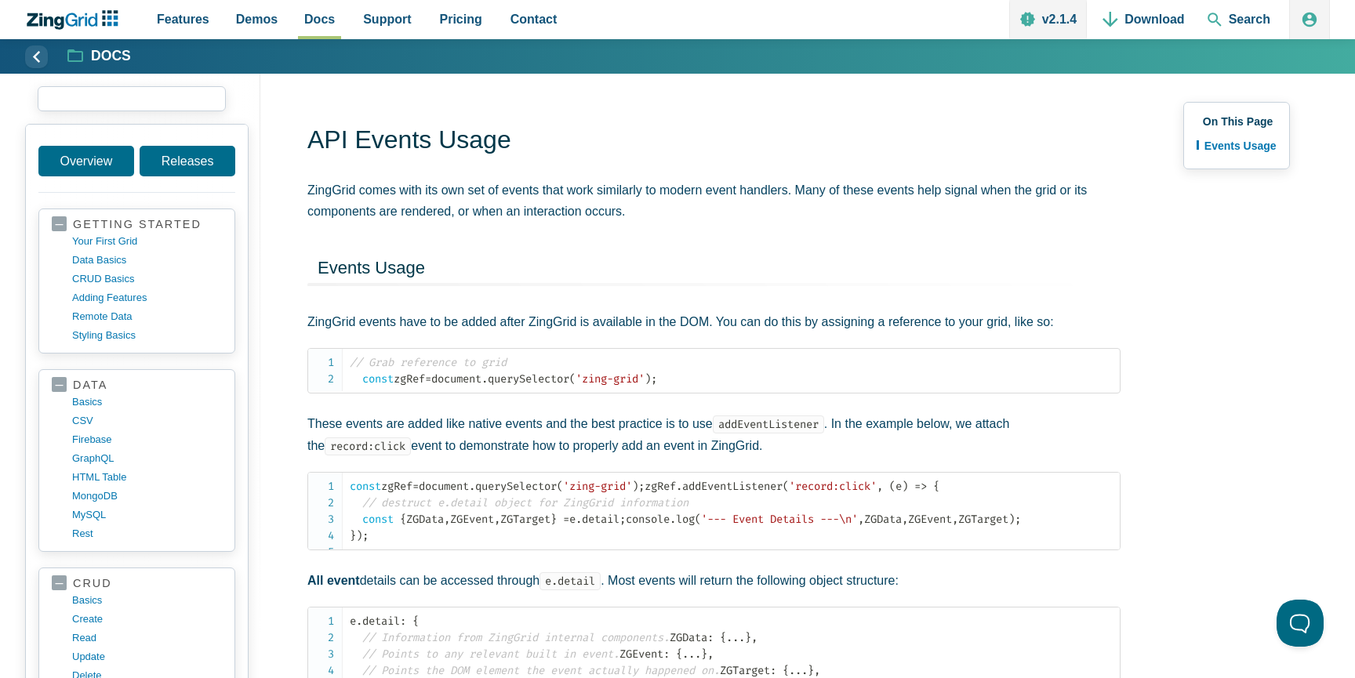
click at [151, 96] on input "search input" at bounding box center [132, 98] width 188 height 25
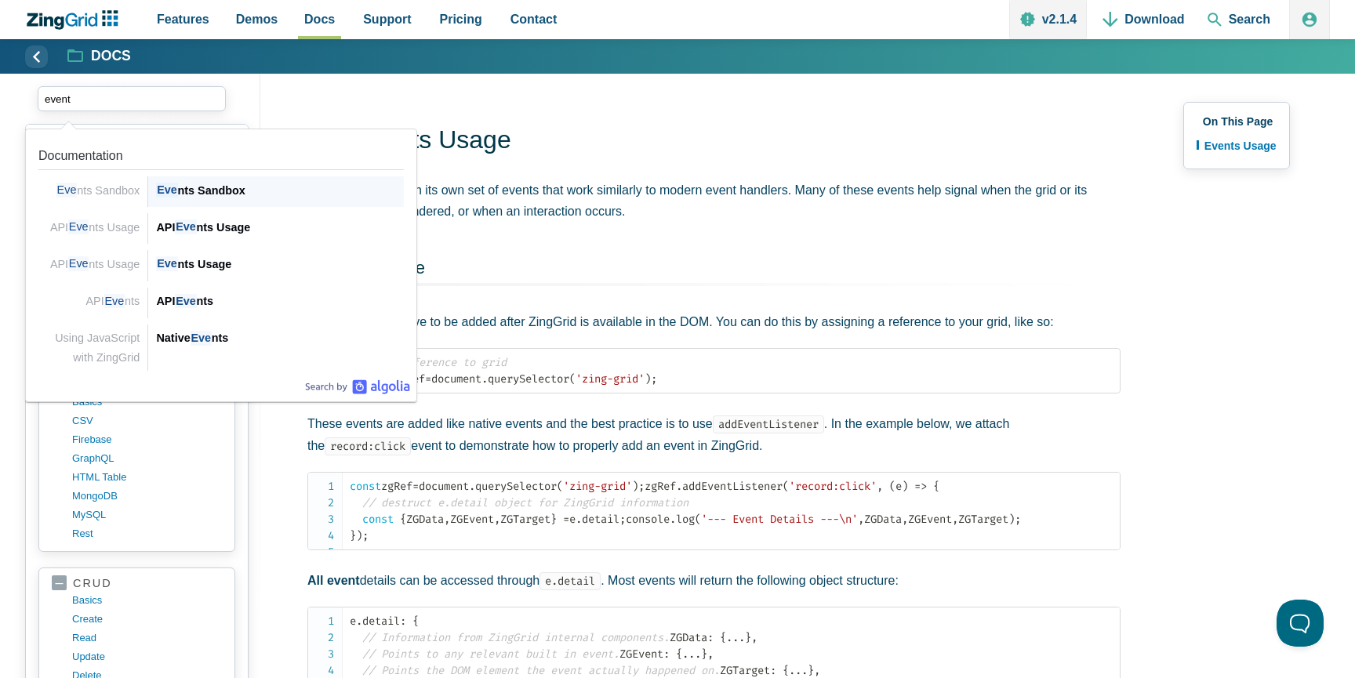
type input "events"
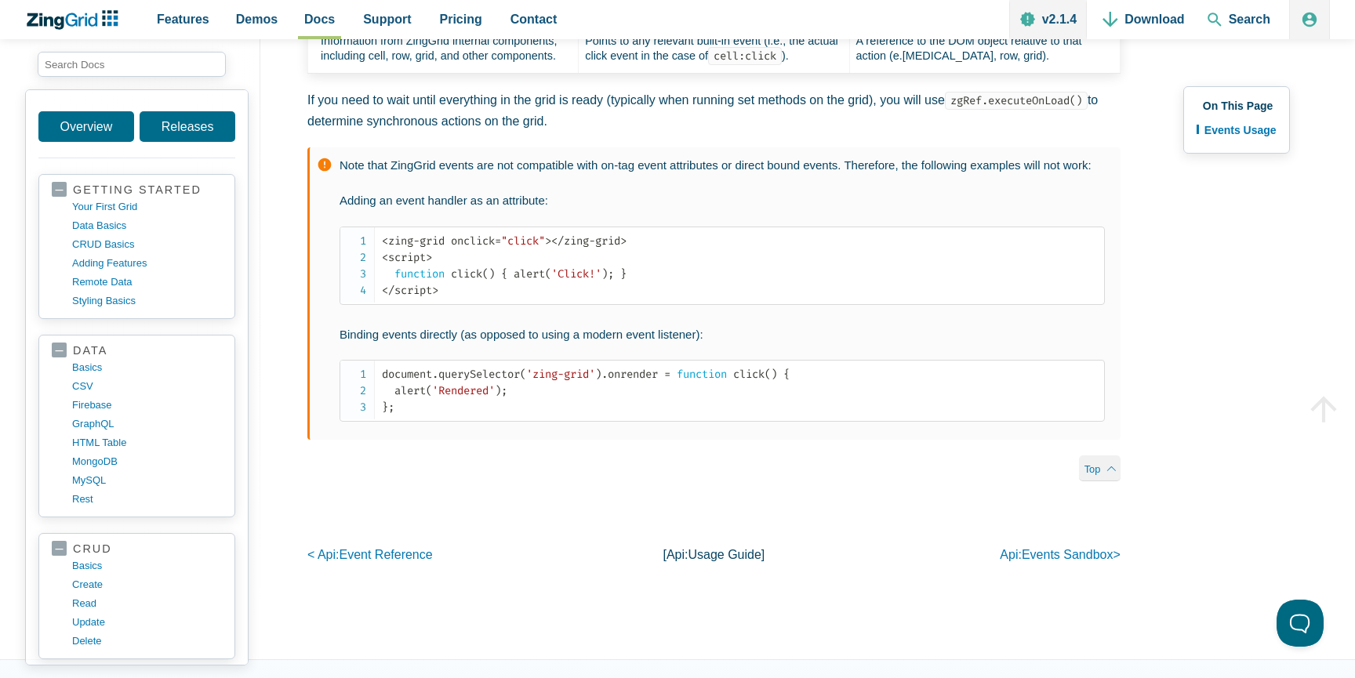
scroll to position [757, 0]
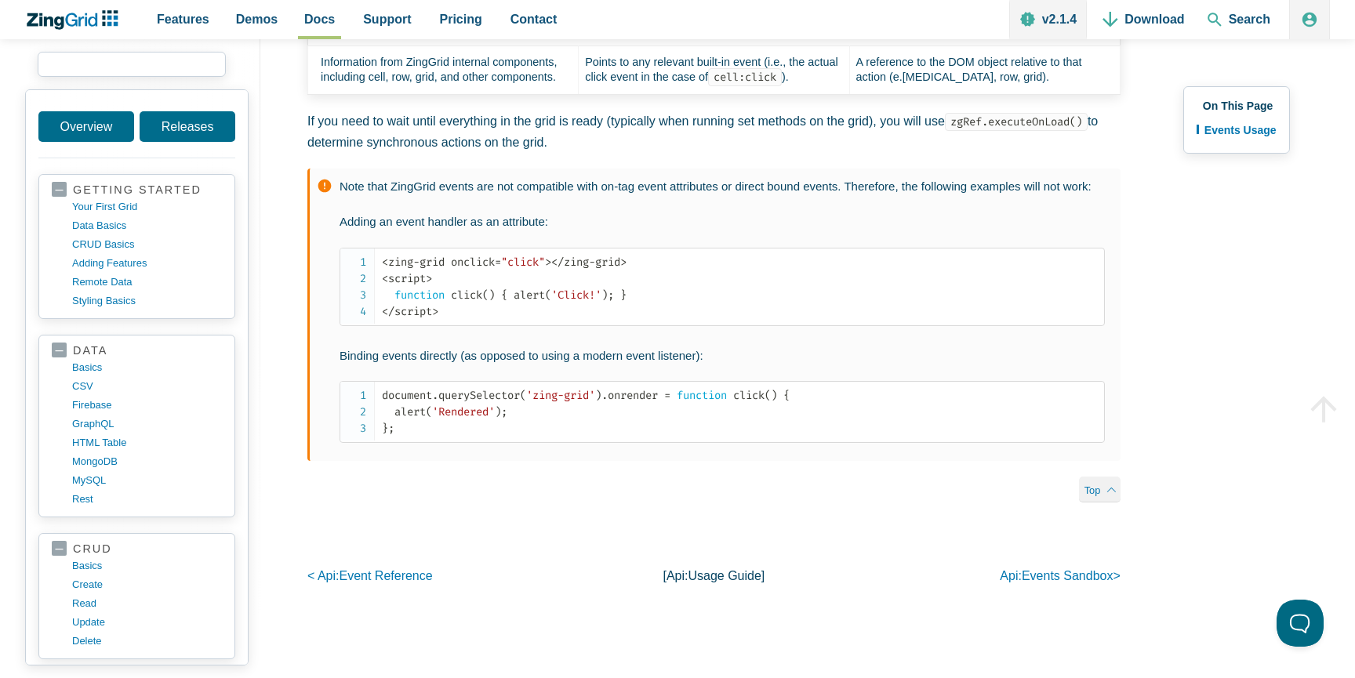
click at [182, 64] on input "search input" at bounding box center [132, 64] width 188 height 25
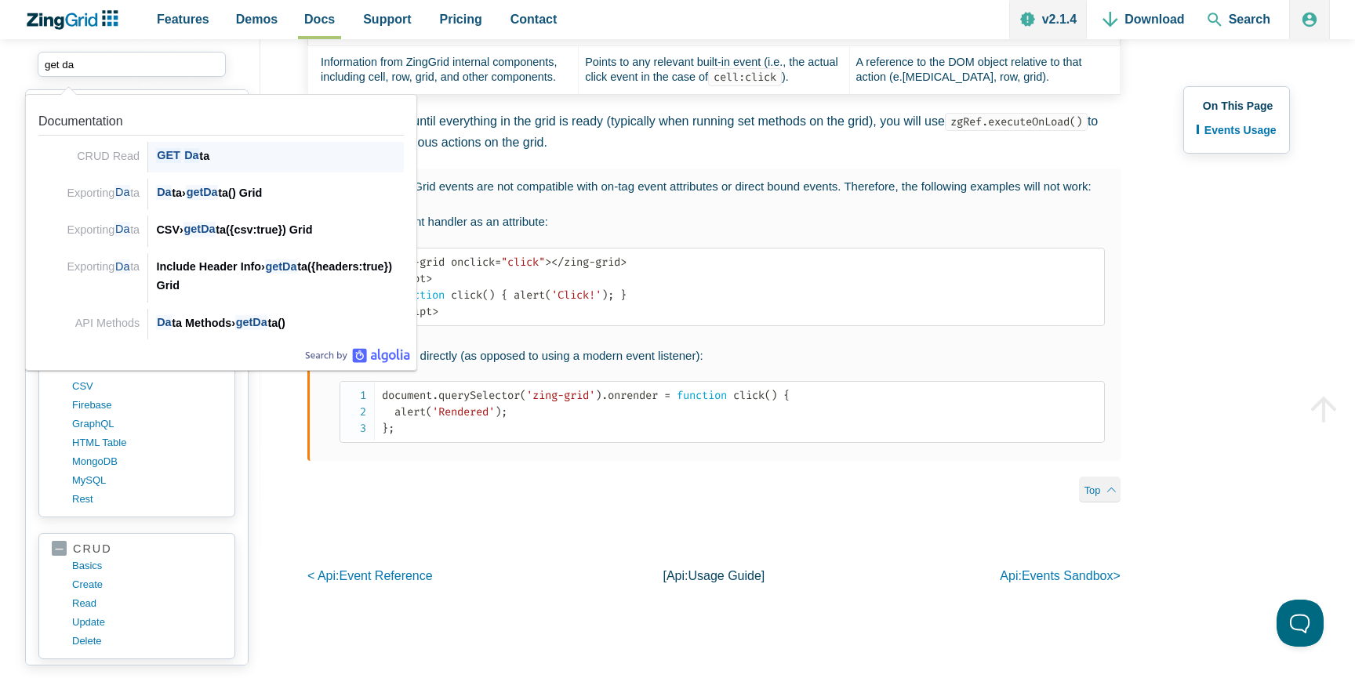
click at [215, 155] on div "GET Da ta" at bounding box center [280, 156] width 248 height 19
type input "get da"
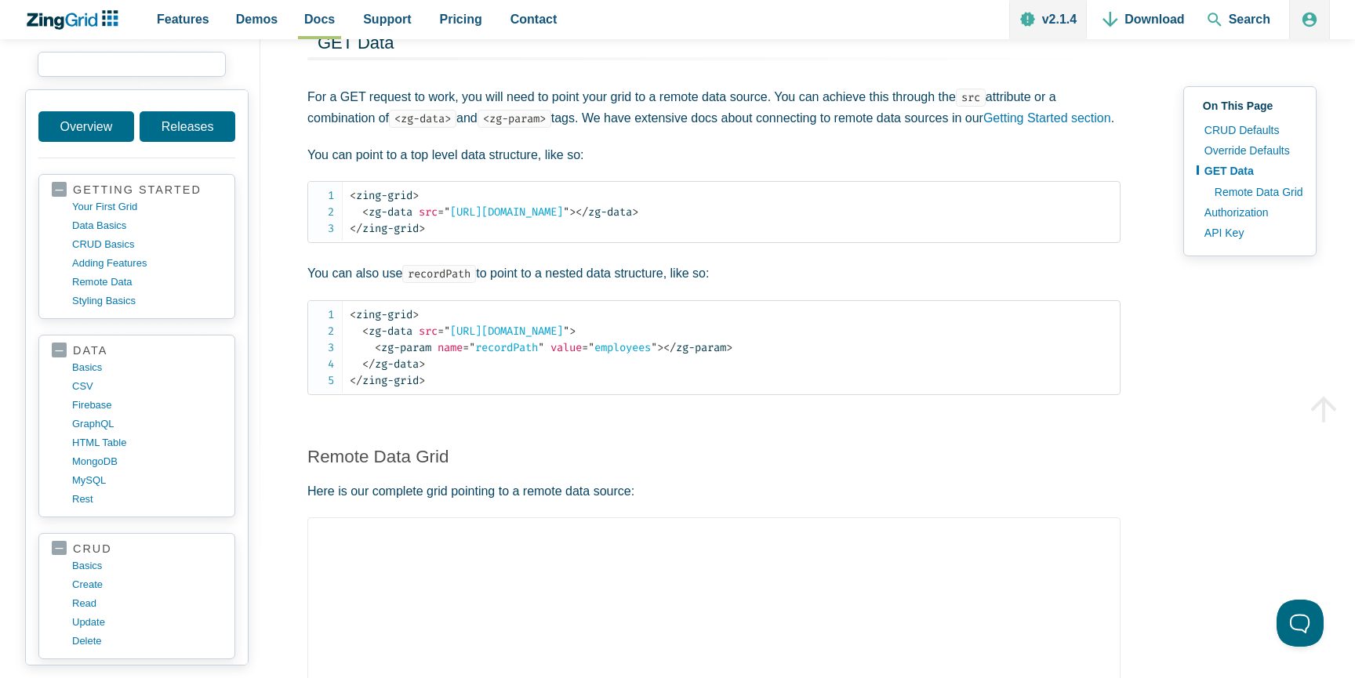
click at [158, 57] on input "search input" at bounding box center [132, 64] width 188 height 25
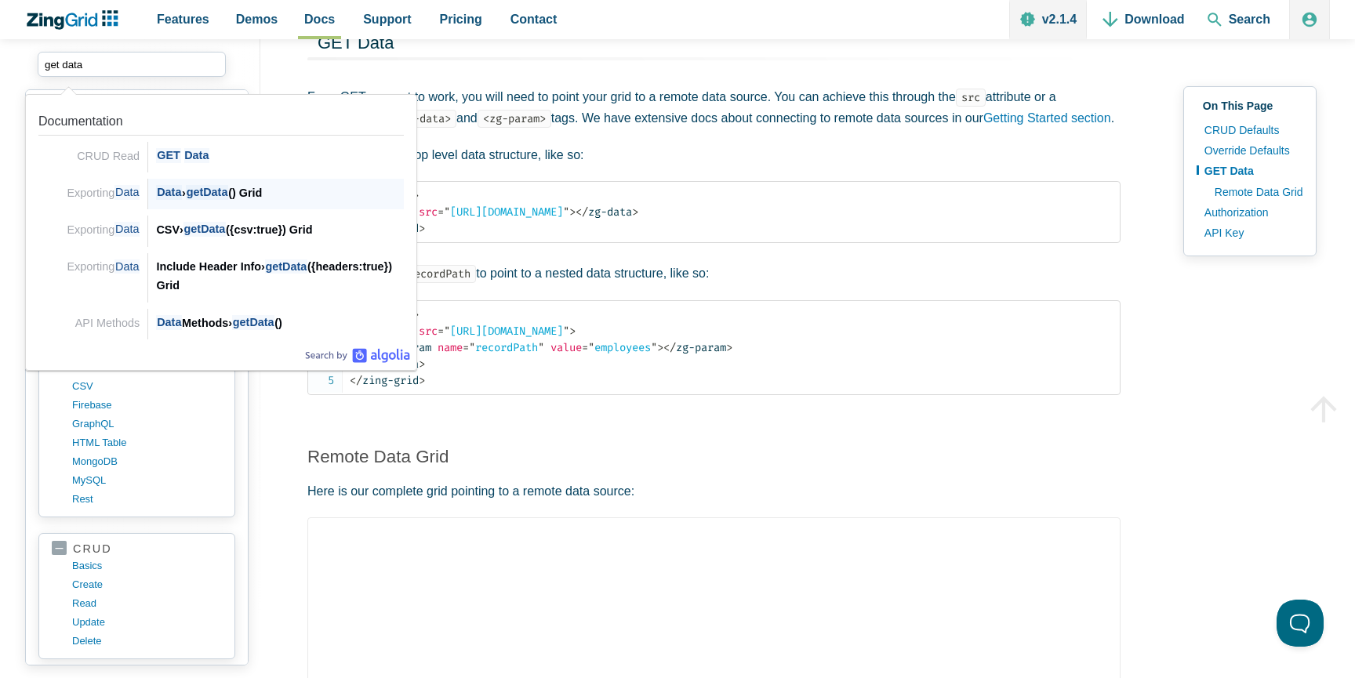
click at [289, 197] on div "Data › getData () Grid" at bounding box center [280, 193] width 248 height 19
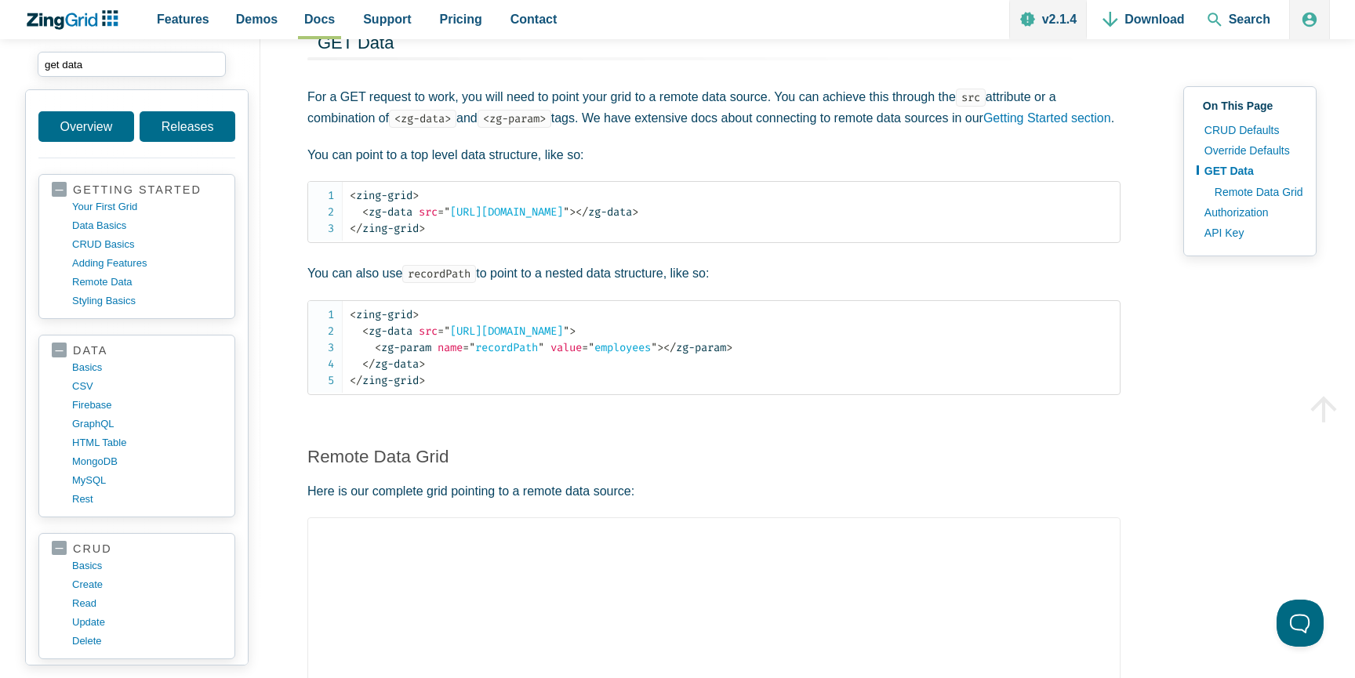
type input "get data"
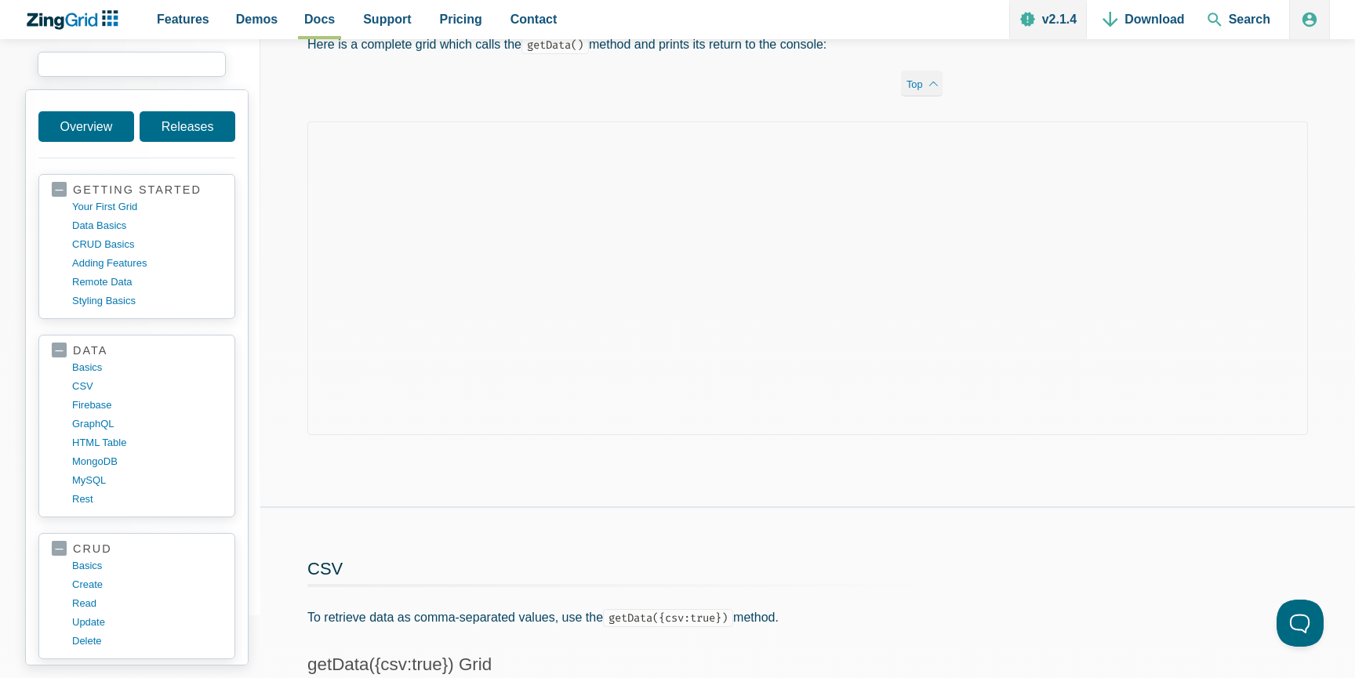
click at [173, 65] on input "search input" at bounding box center [132, 64] width 188 height 25
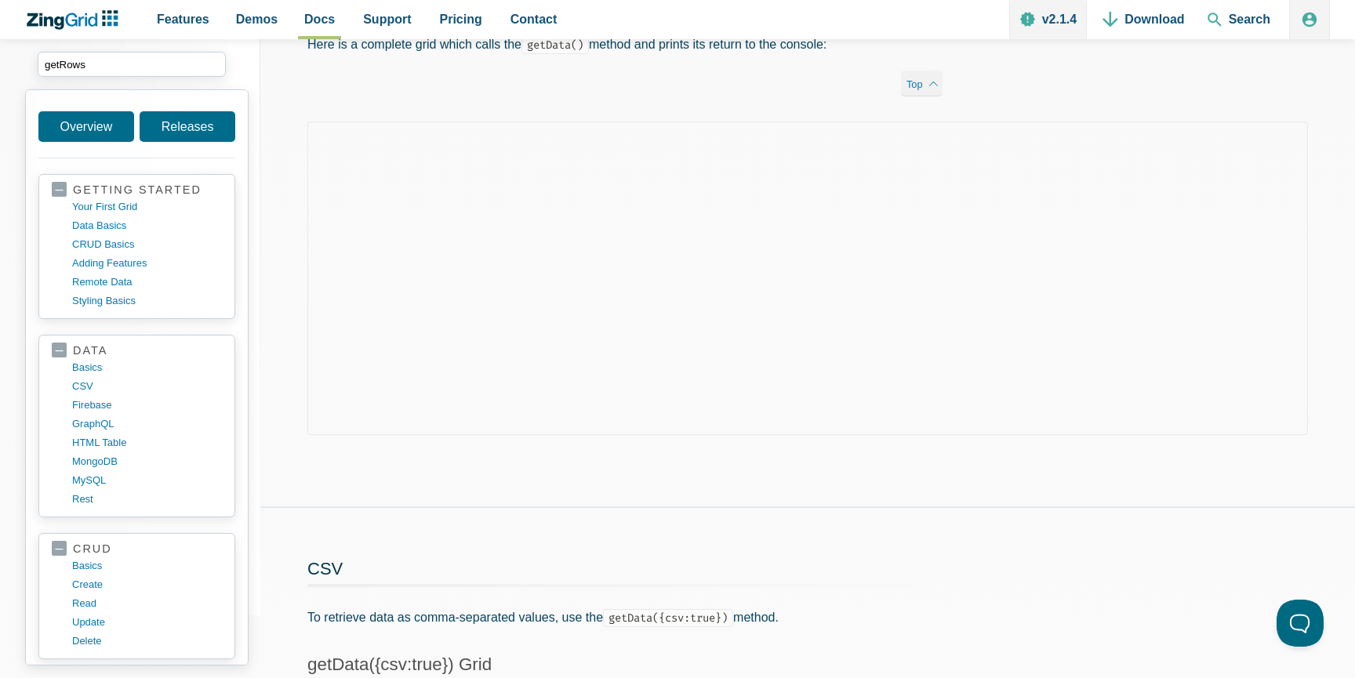
drag, startPoint x: 177, startPoint y: 56, endPoint x: 0, endPoint y: 46, distance: 177.6
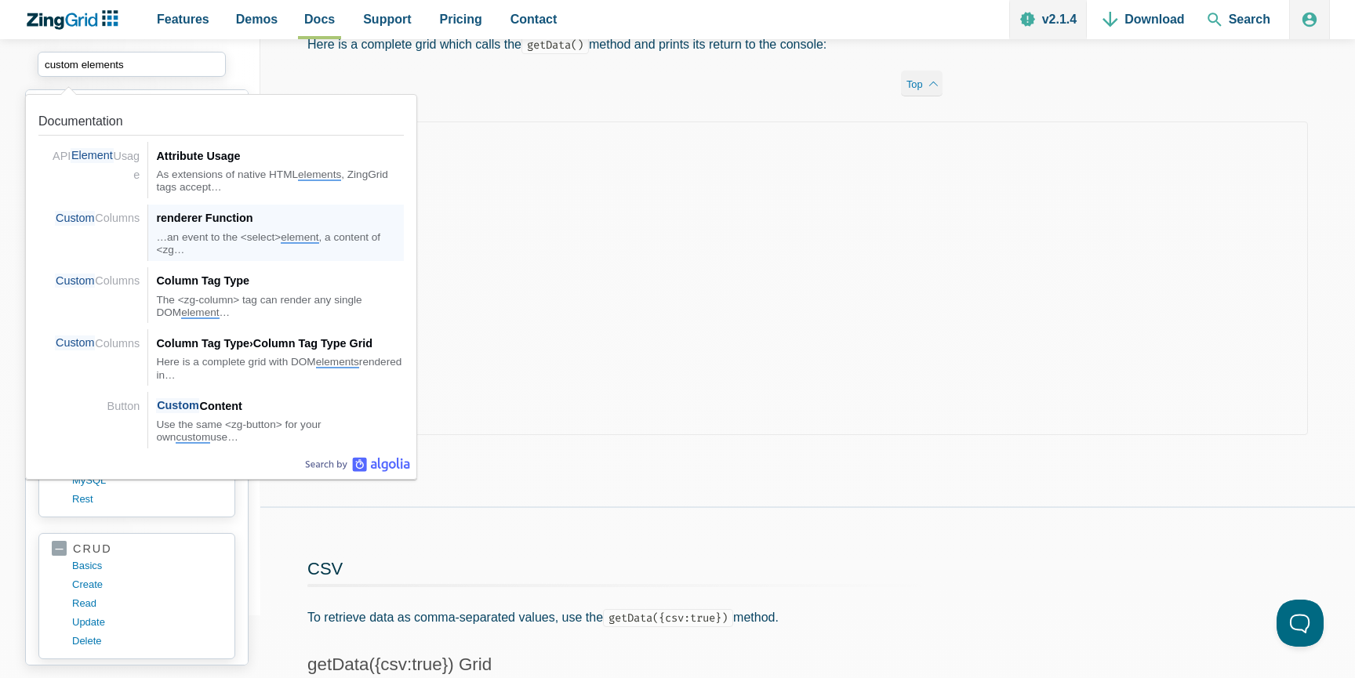
click at [239, 238] on div "…an event to the <select> element , a content of <zg…" at bounding box center [280, 244] width 248 height 26
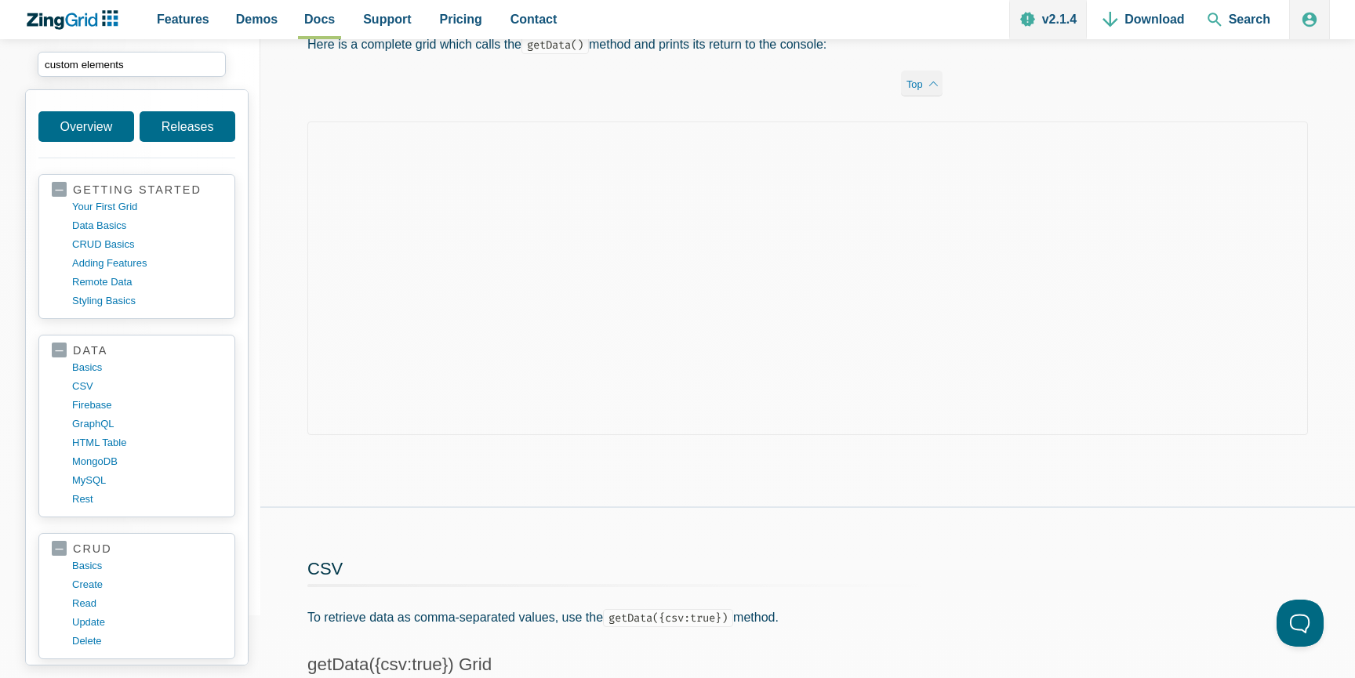
type input "custom elements"
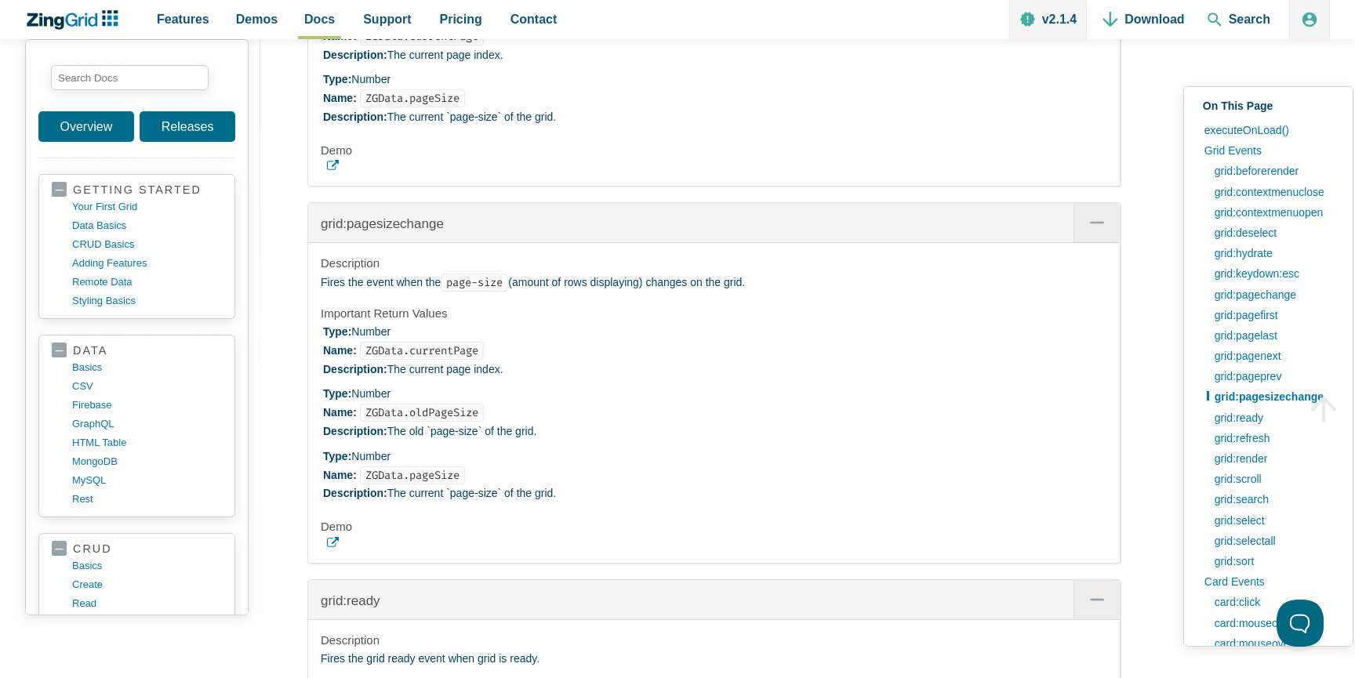
scroll to position [3279, 0]
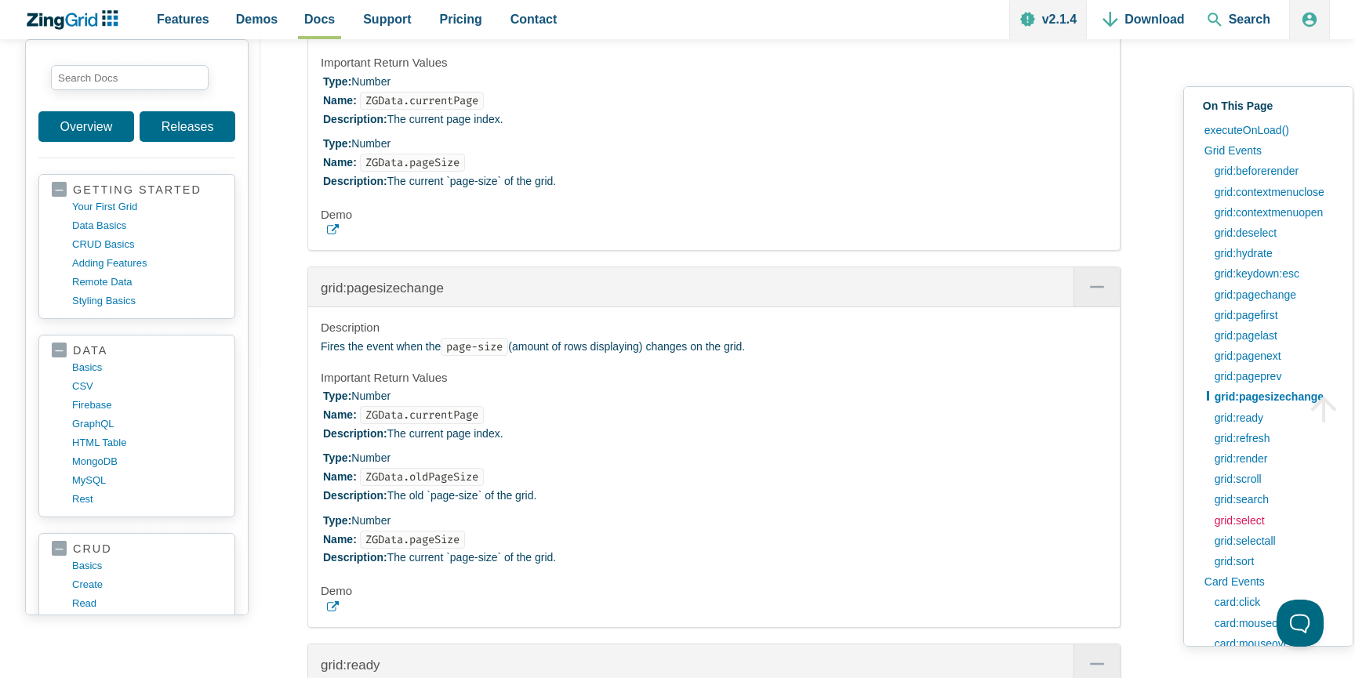
click at [1255, 521] on link "grid:select" at bounding box center [1273, 521] width 133 height 20
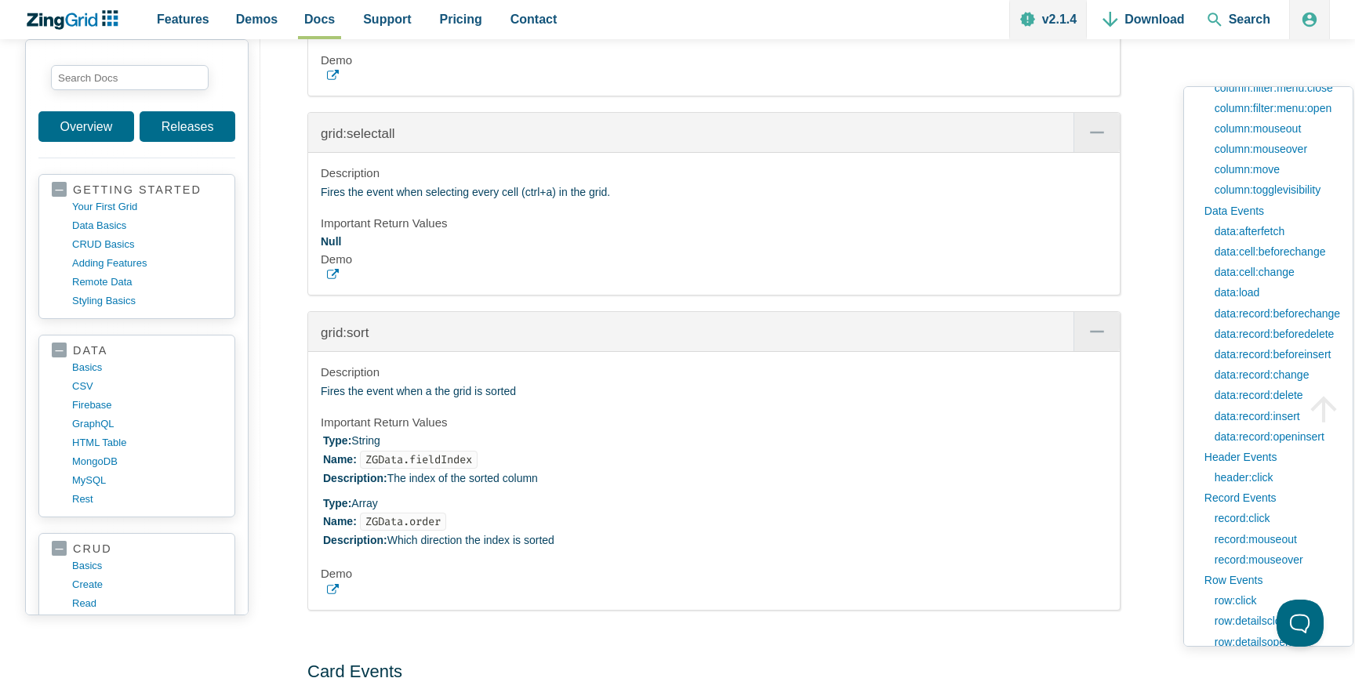
scroll to position [966, 0]
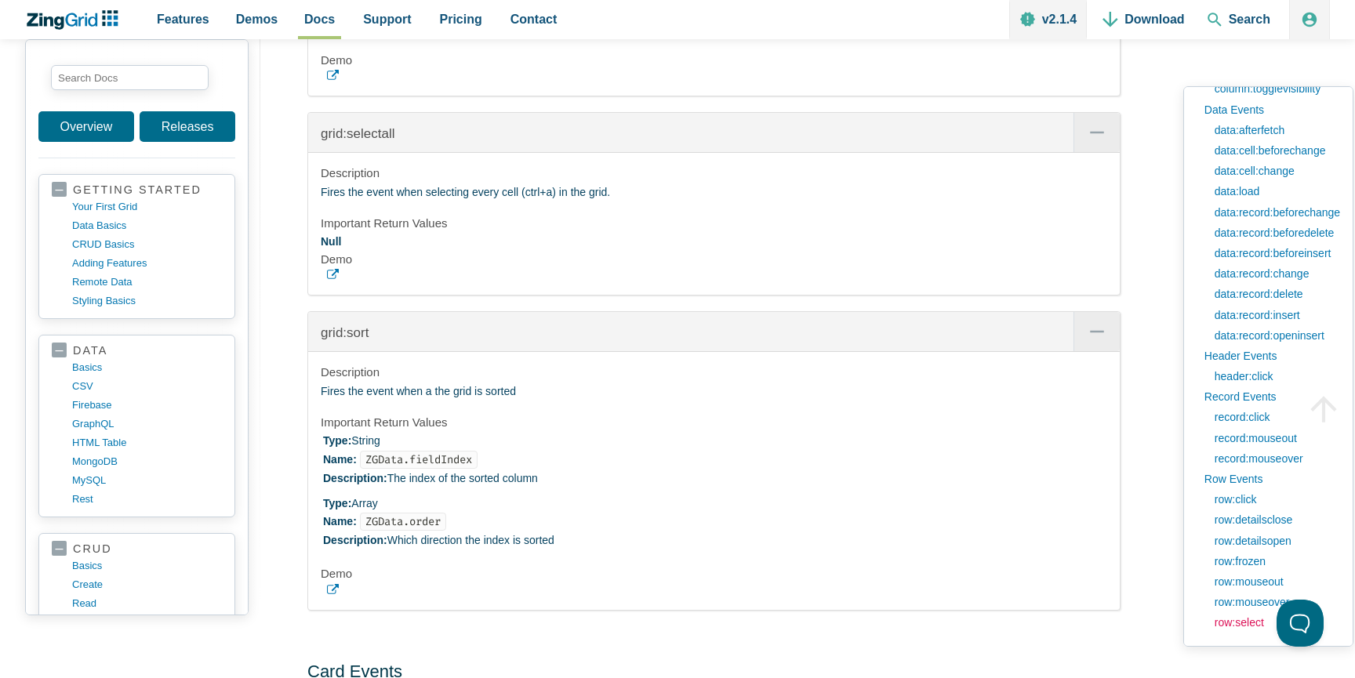
click at [1234, 624] on link "row:select" at bounding box center [1273, 623] width 133 height 20
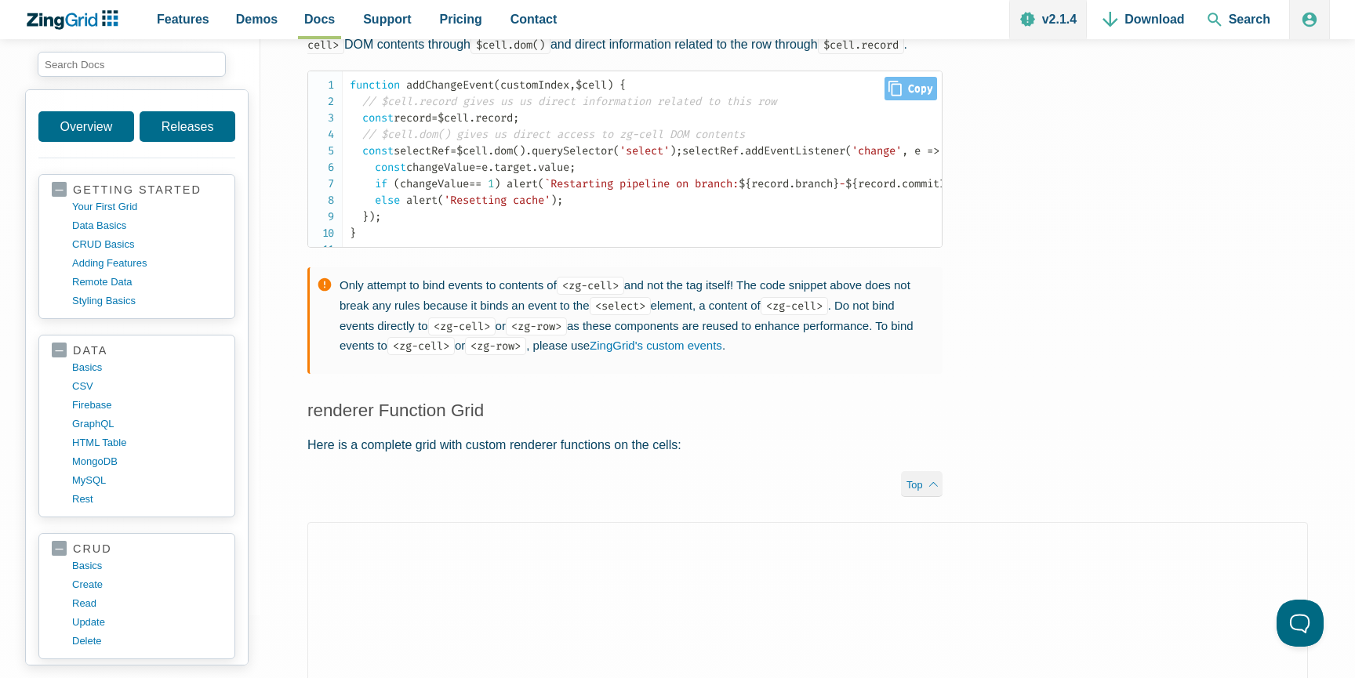
scroll to position [3066, 0]
